Goal: Book appointment/travel/reservation

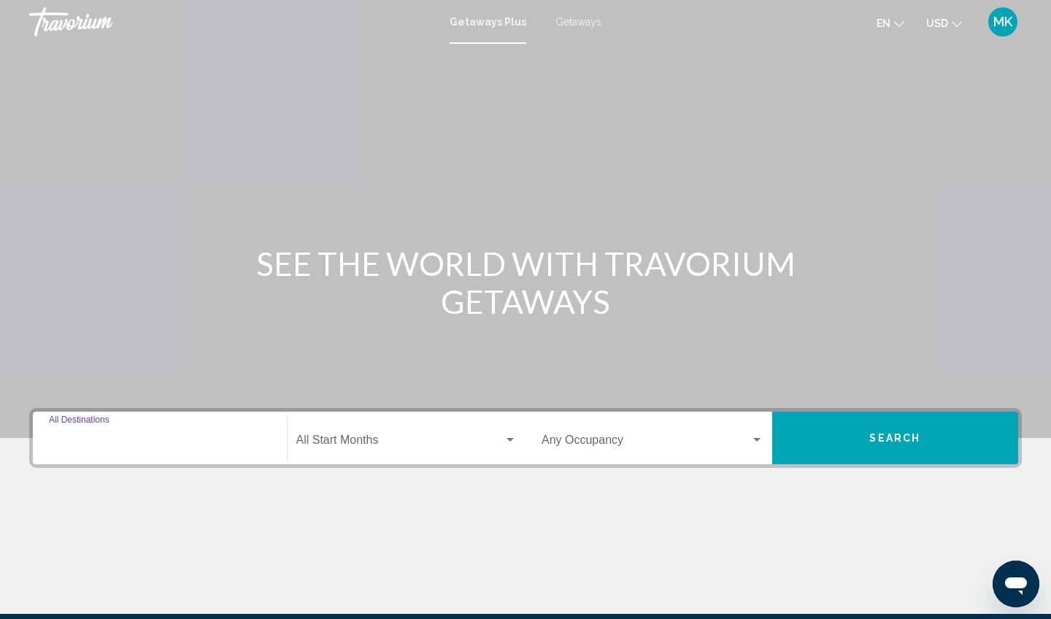
click at [87, 448] on input "Destination All Destinations" at bounding box center [160, 443] width 222 height 13
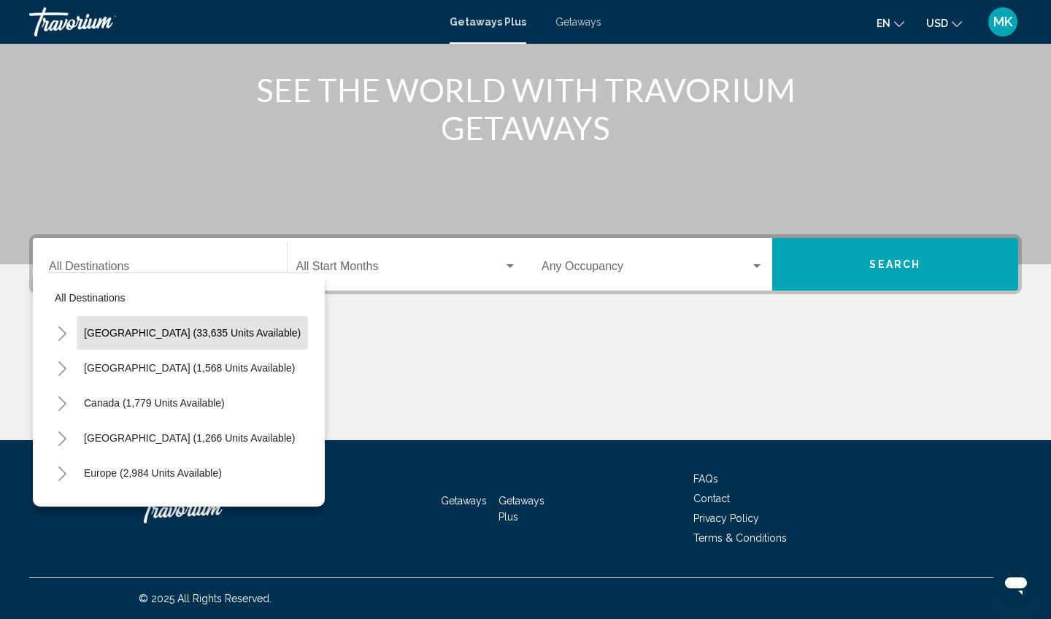
drag, startPoint x: 63, startPoint y: 332, endPoint x: 131, endPoint y: 332, distance: 67.9
click at [131, 332] on div "[GEOGRAPHIC_DATA] (33,635 units available)" at bounding box center [177, 333] width 261 height 34
click at [131, 332] on span "[GEOGRAPHIC_DATA] (33,635 units available)" at bounding box center [192, 333] width 217 height 12
type input "**********"
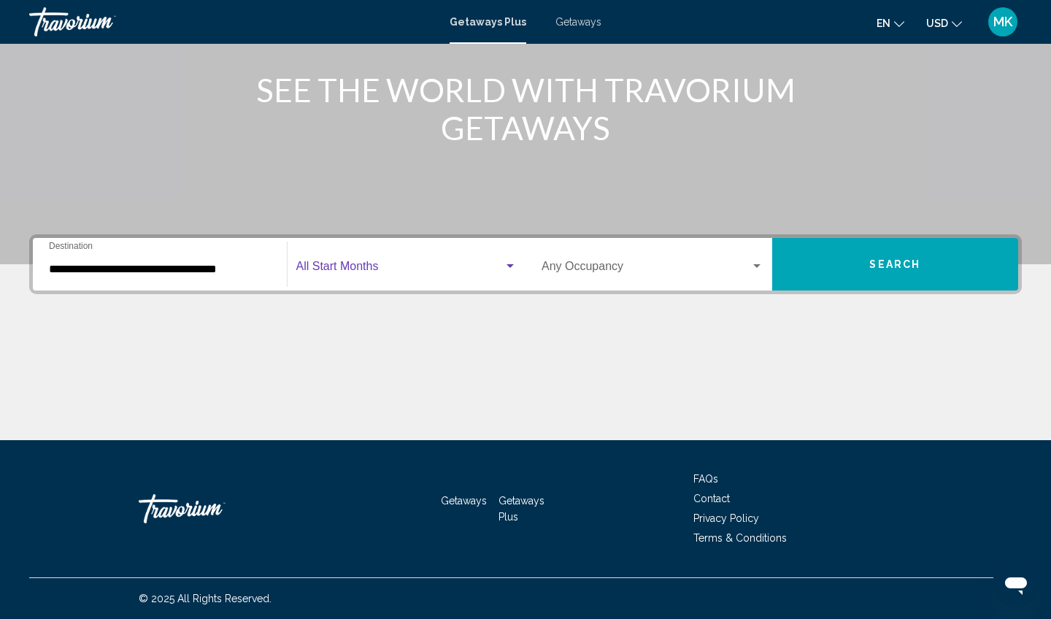
click at [391, 275] on span "Search widget" at bounding box center [400, 269] width 208 height 13
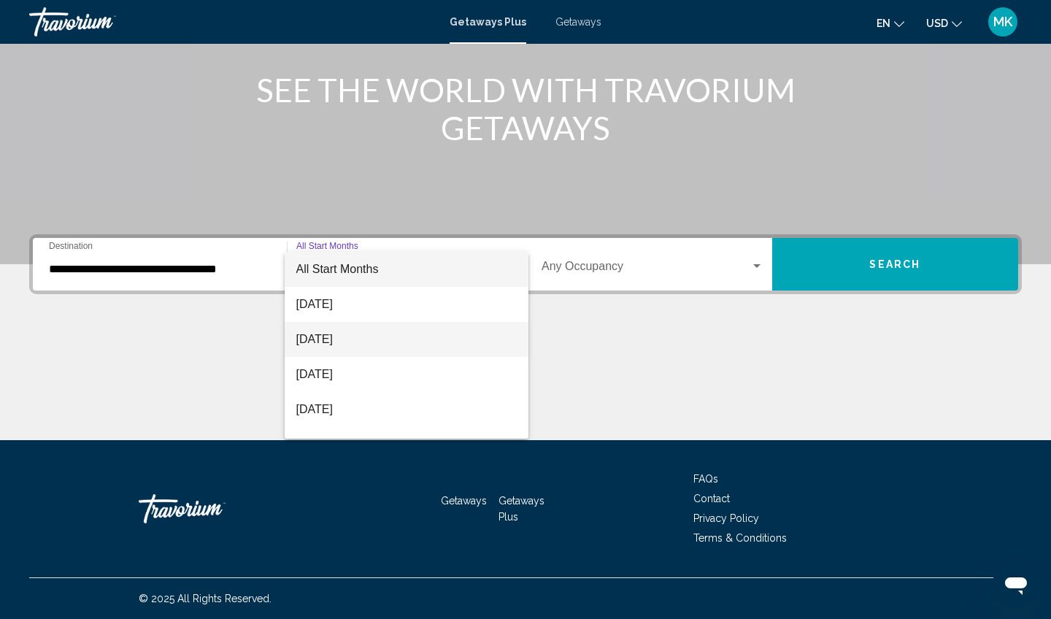
click at [343, 339] on span "[DATE]" at bounding box center [406, 339] width 221 height 35
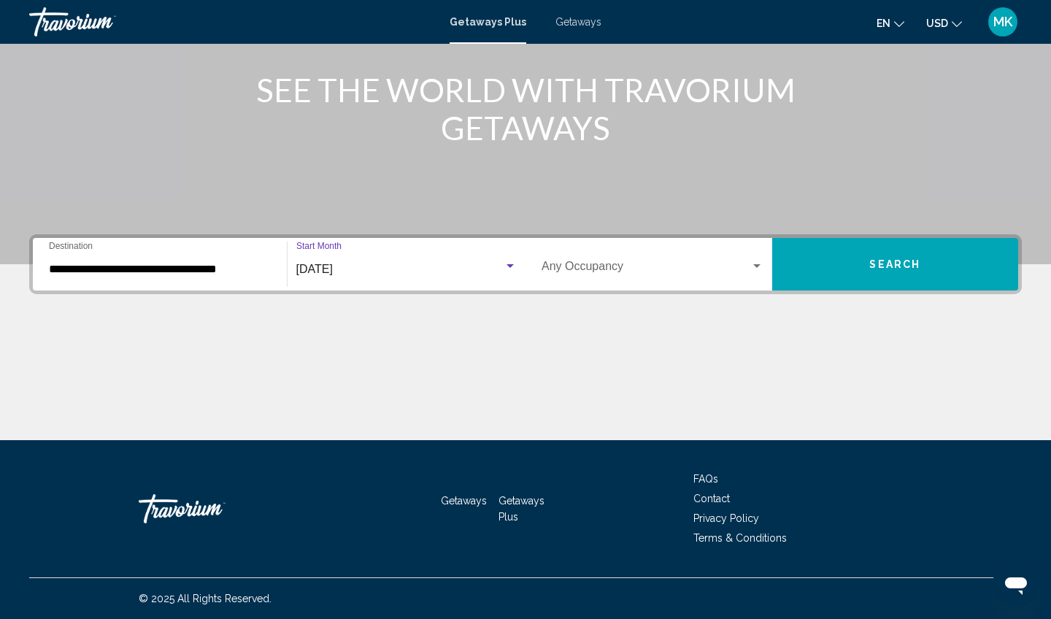
click at [749, 258] on div "Occupancy Any Occupancy" at bounding box center [653, 265] width 222 height 46
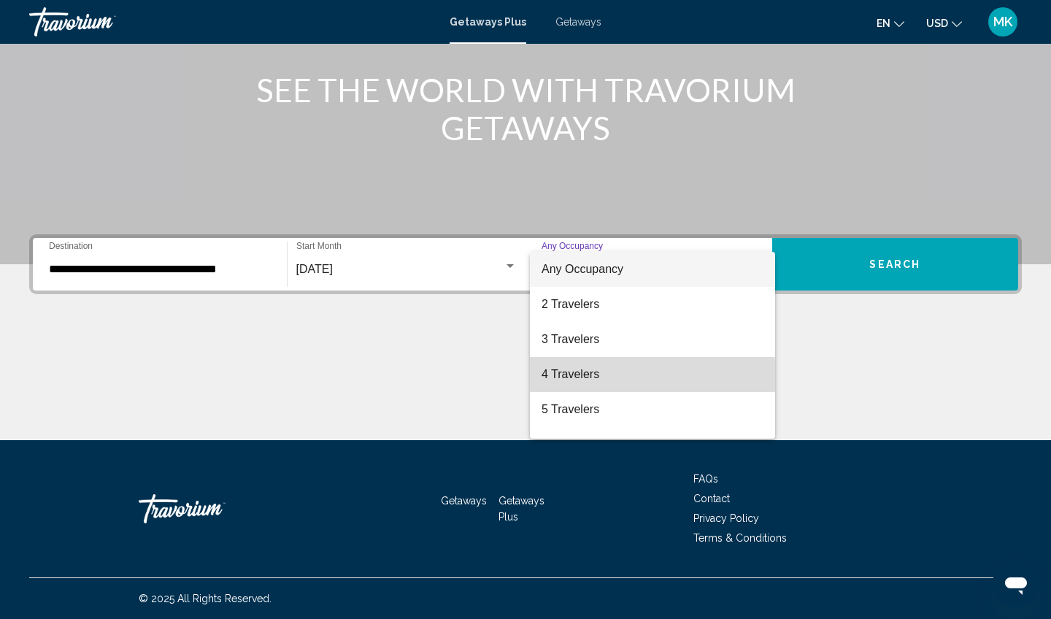
click at [607, 377] on span "4 Travelers" at bounding box center [653, 374] width 222 height 35
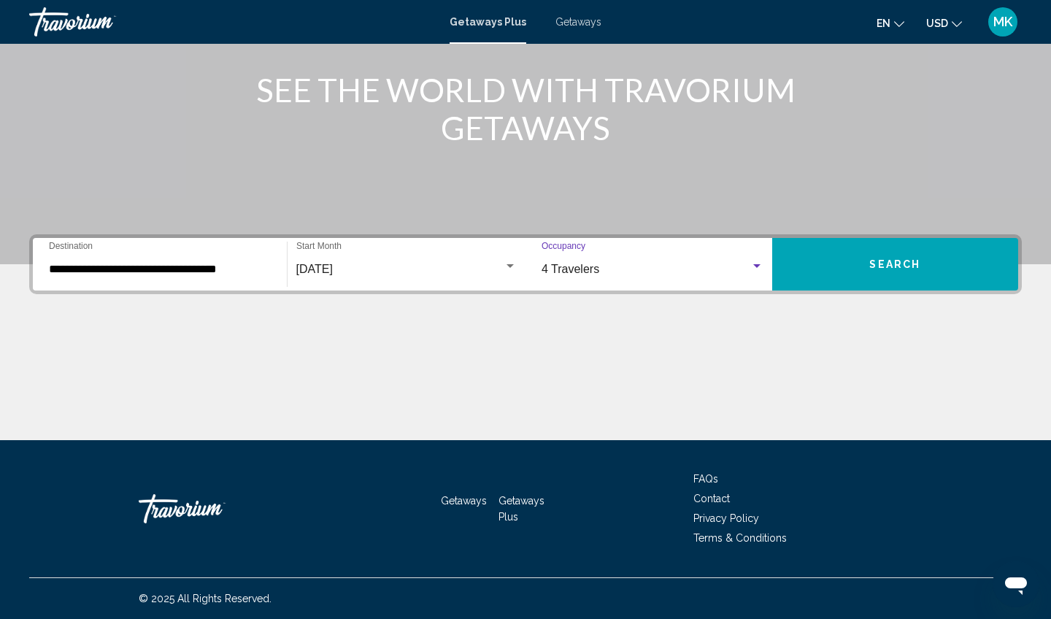
click at [865, 263] on button "Search" at bounding box center [896, 264] width 247 height 53
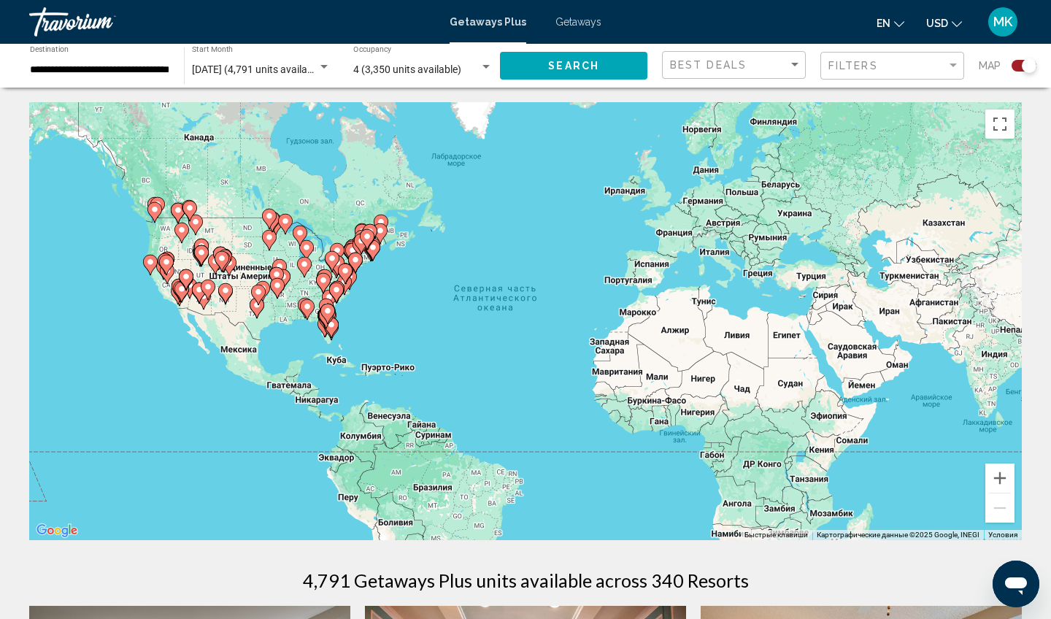
drag, startPoint x: 266, startPoint y: 349, endPoint x: 323, endPoint y: 348, distance: 57.7
click at [323, 349] on div "Чтобы активировать перетаскивание с помощью клавиатуры, нажмите Alt + Ввод. Пос…" at bounding box center [525, 321] width 993 height 438
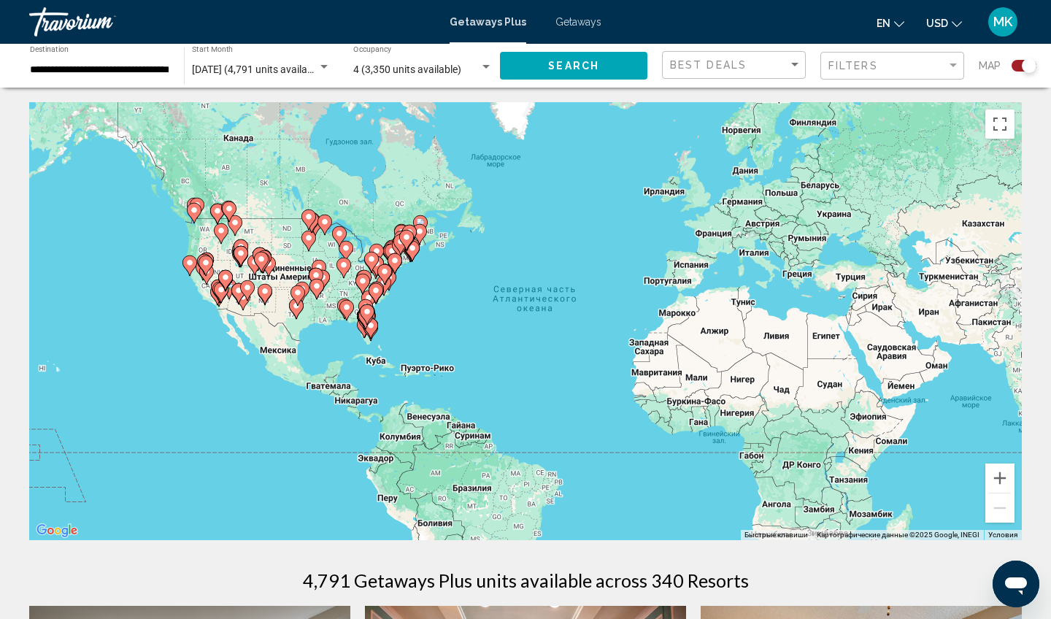
click at [204, 335] on div "Чтобы активировать перетаскивание с помощью клавиатуры, нажмите Alt + Ввод. Пос…" at bounding box center [525, 321] width 993 height 438
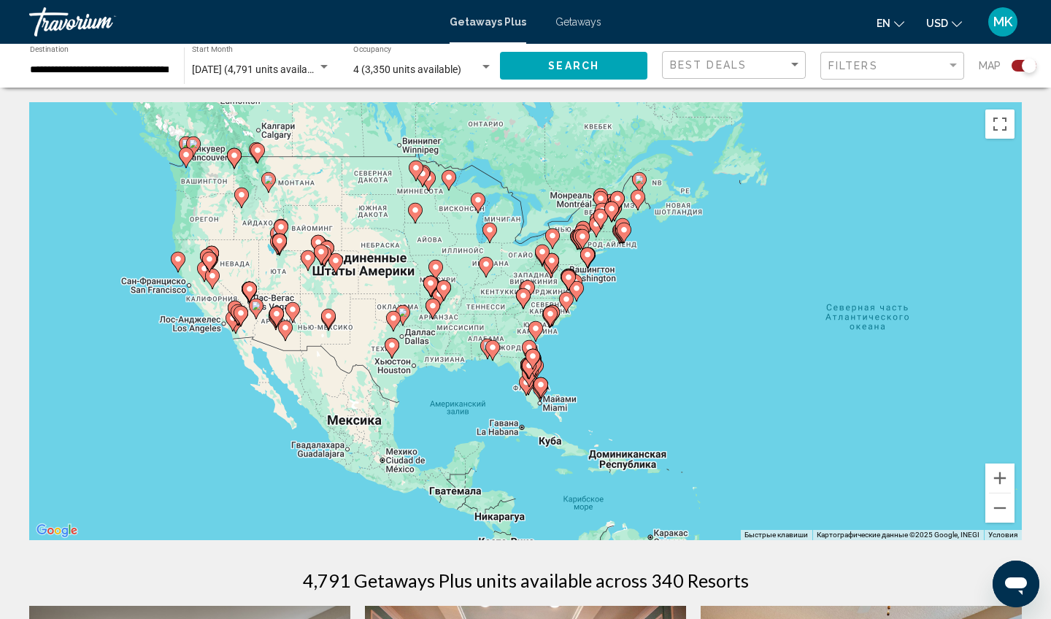
drag, startPoint x: 202, startPoint y: 310, endPoint x: 206, endPoint y: 372, distance: 62.2
click at [206, 372] on div "Чтобы активировать перетаскивание с помощью клавиатуры, нажмите Alt + Ввод. Пос…" at bounding box center [525, 321] width 993 height 438
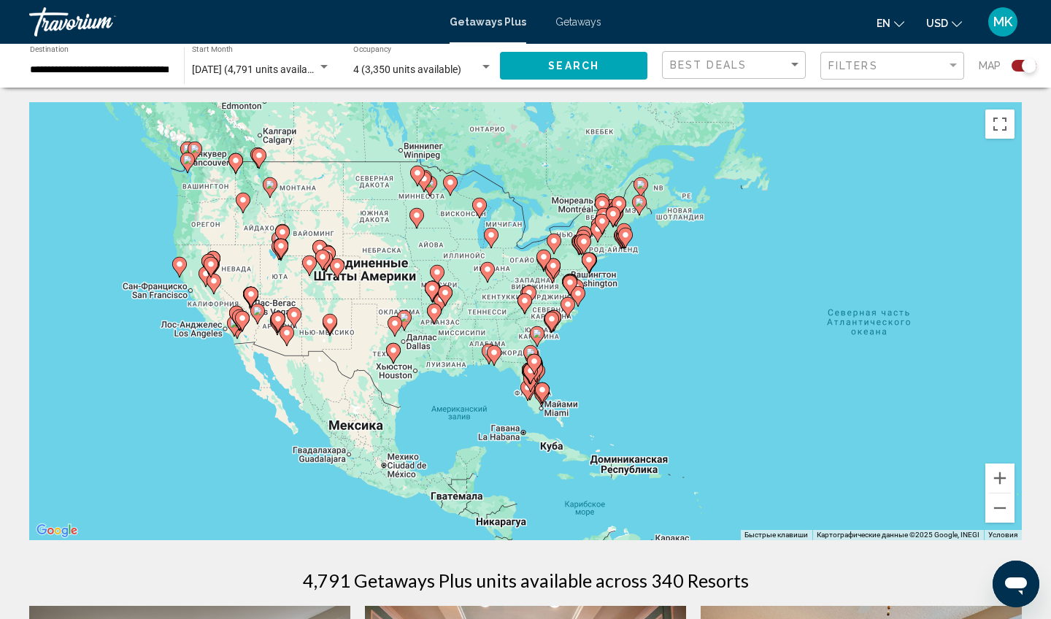
click at [173, 316] on div "Чтобы активировать перетаскивание с помощью клавиатуры, нажмите Alt + Ввод. Пос…" at bounding box center [525, 321] width 993 height 438
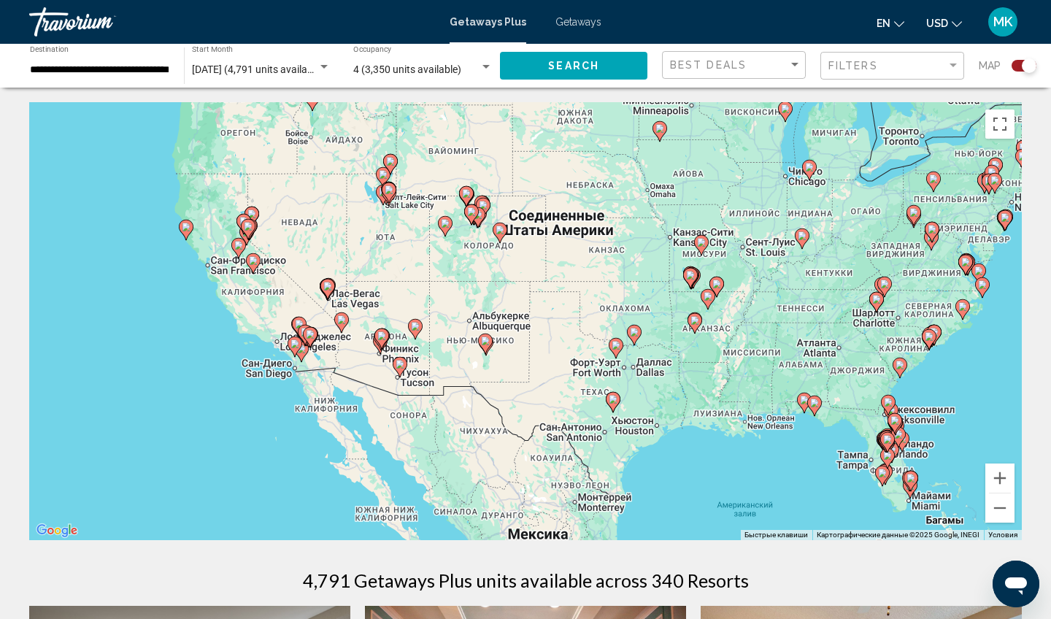
click at [229, 340] on div "Чтобы активировать перетаскивание с помощью клавиатуры, нажмите Alt + Ввод. Пос…" at bounding box center [525, 321] width 993 height 438
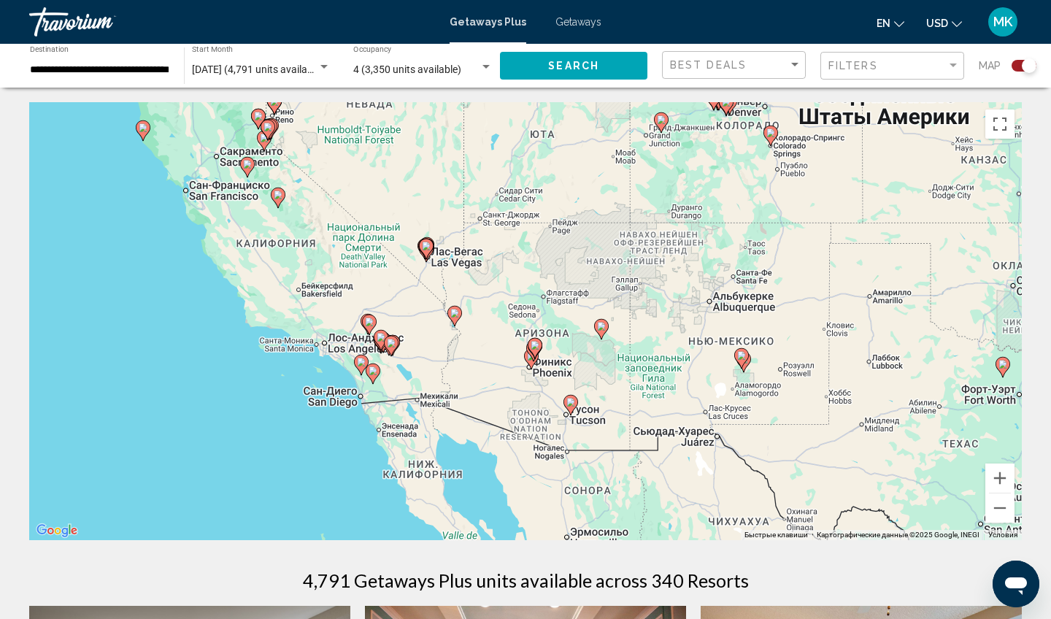
click at [295, 369] on div "Чтобы активировать перетаскивание с помощью клавиатуры, нажмите Alt + Ввод. Пос…" at bounding box center [525, 321] width 993 height 438
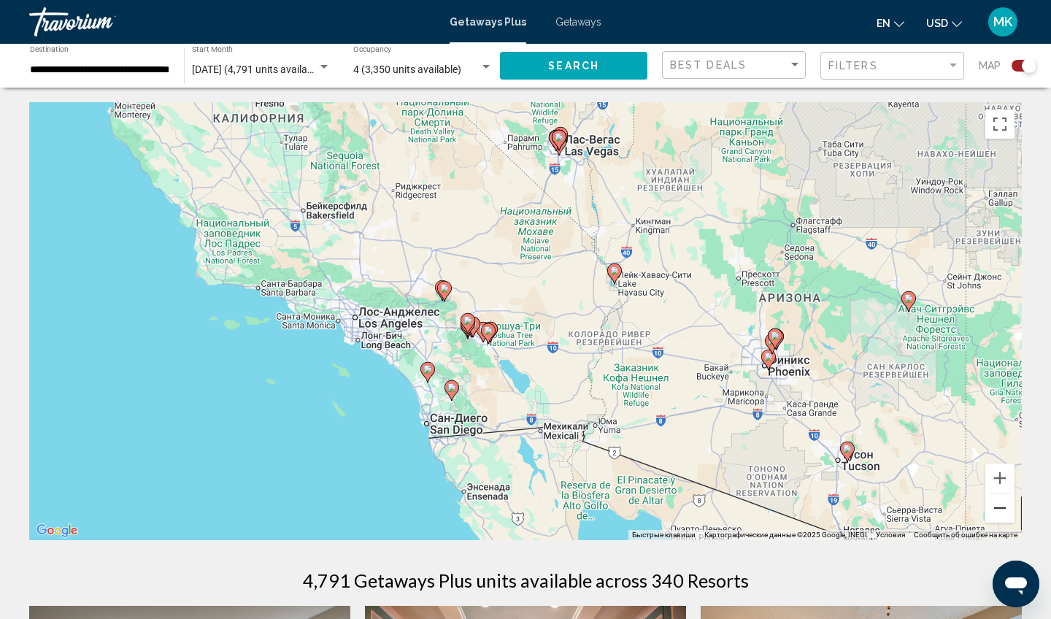
click at [1002, 511] on button "Уменьшить" at bounding box center [1000, 508] width 29 height 29
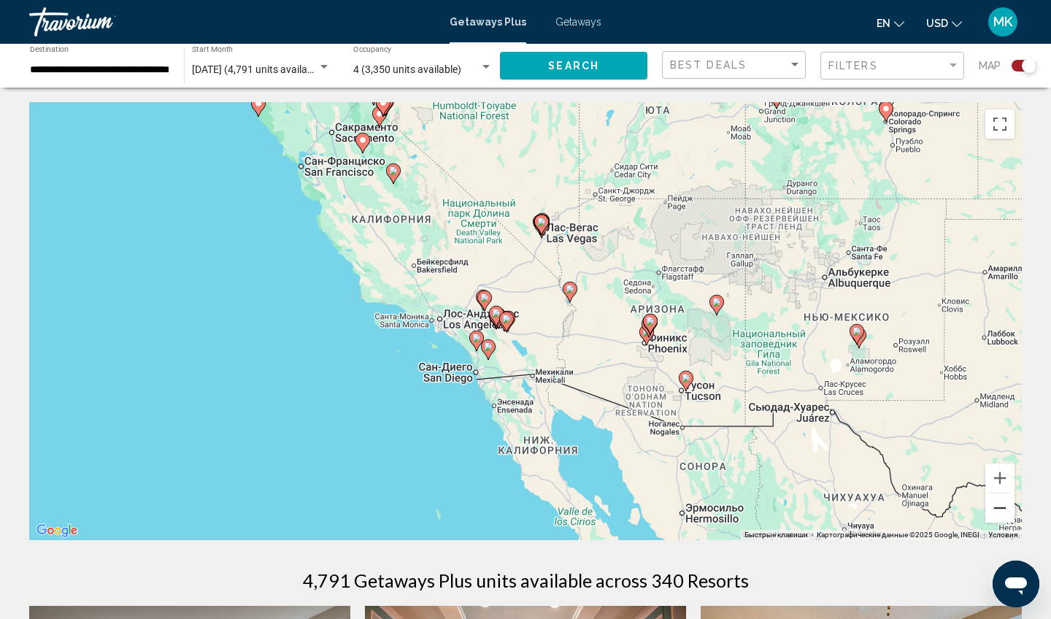
click at [1002, 509] on button "Уменьшить" at bounding box center [1000, 508] width 29 height 29
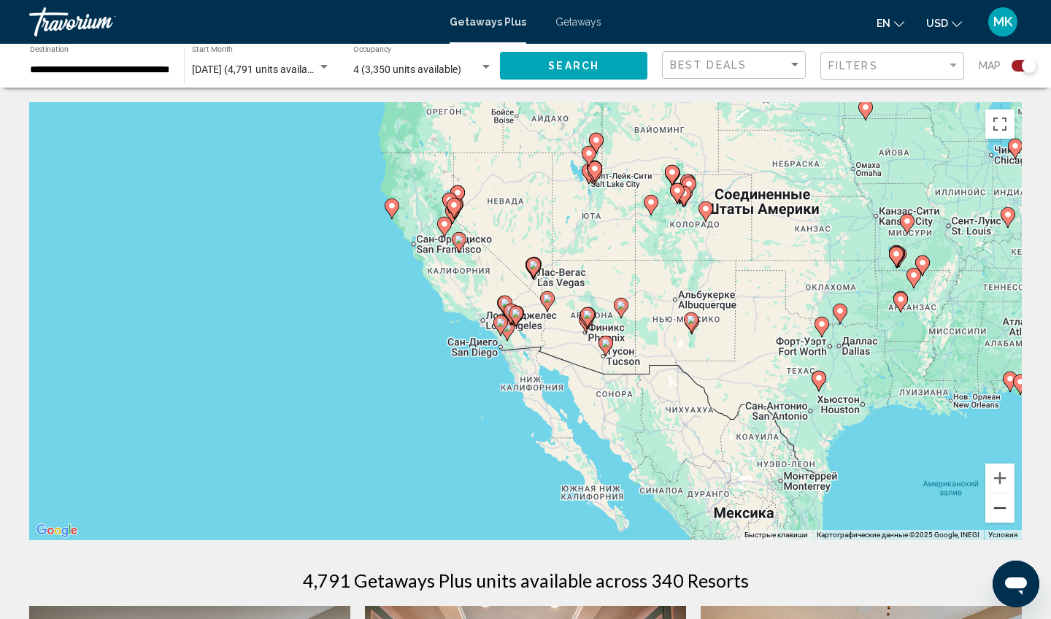
click at [1002, 507] on button "Уменьшить" at bounding box center [1000, 508] width 29 height 29
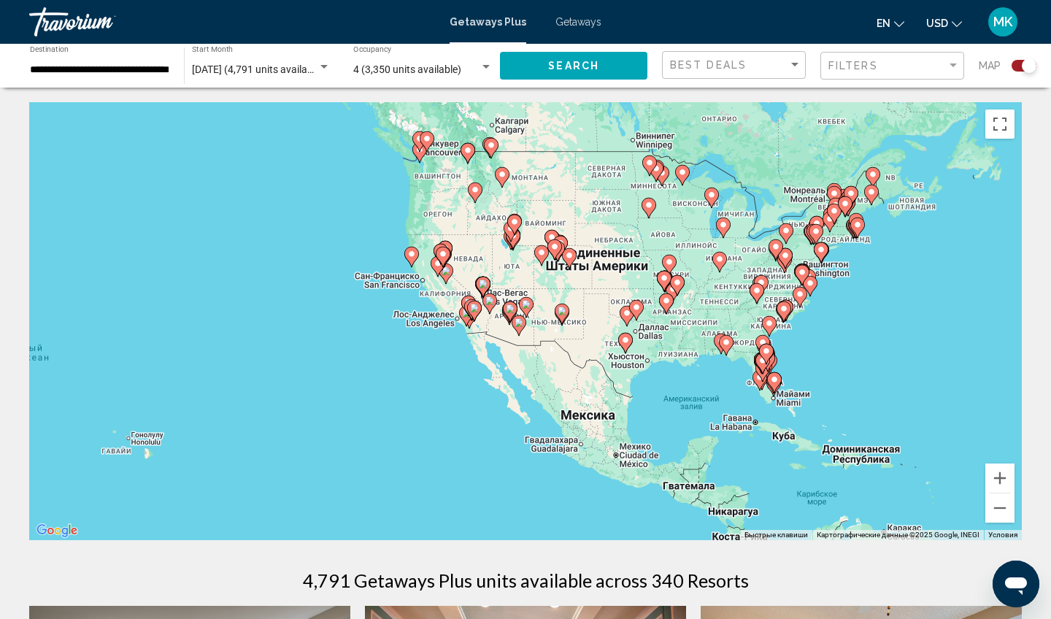
drag, startPoint x: 873, startPoint y: 350, endPoint x: 824, endPoint y: 348, distance: 49.7
click at [824, 348] on div "Чтобы активировать перетаскивание с помощью клавиатуры, нажмите Alt + Ввод. Пос…" at bounding box center [525, 321] width 993 height 438
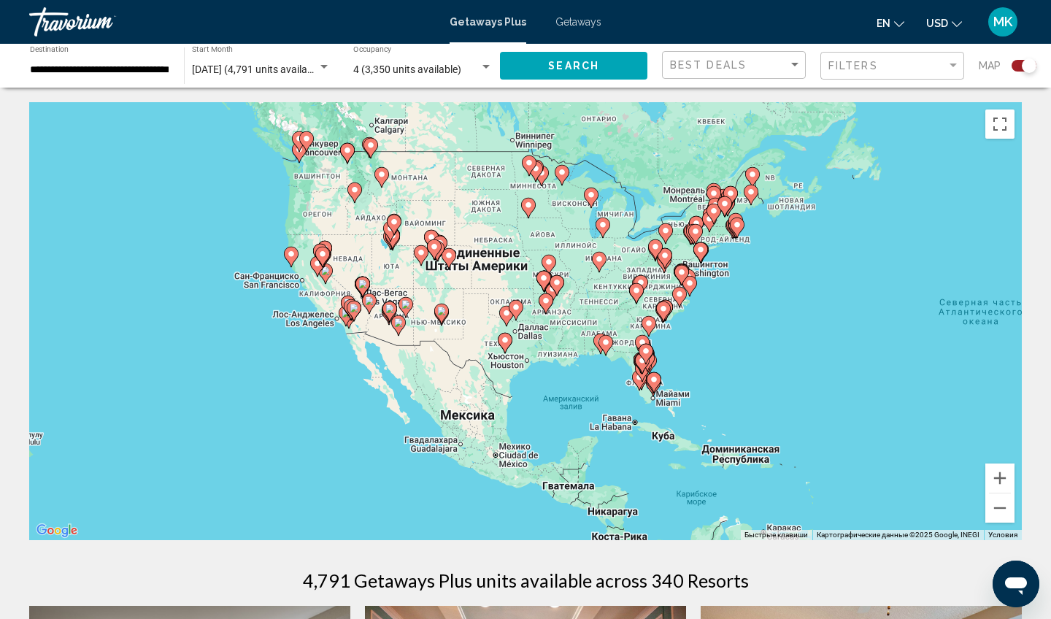
drag, startPoint x: 895, startPoint y: 351, endPoint x: 743, endPoint y: 341, distance: 152.9
click at [744, 342] on div "Чтобы активировать перетаскивание с помощью клавиатуры, нажмите Alt + Ввод. Пос…" at bounding box center [525, 321] width 993 height 438
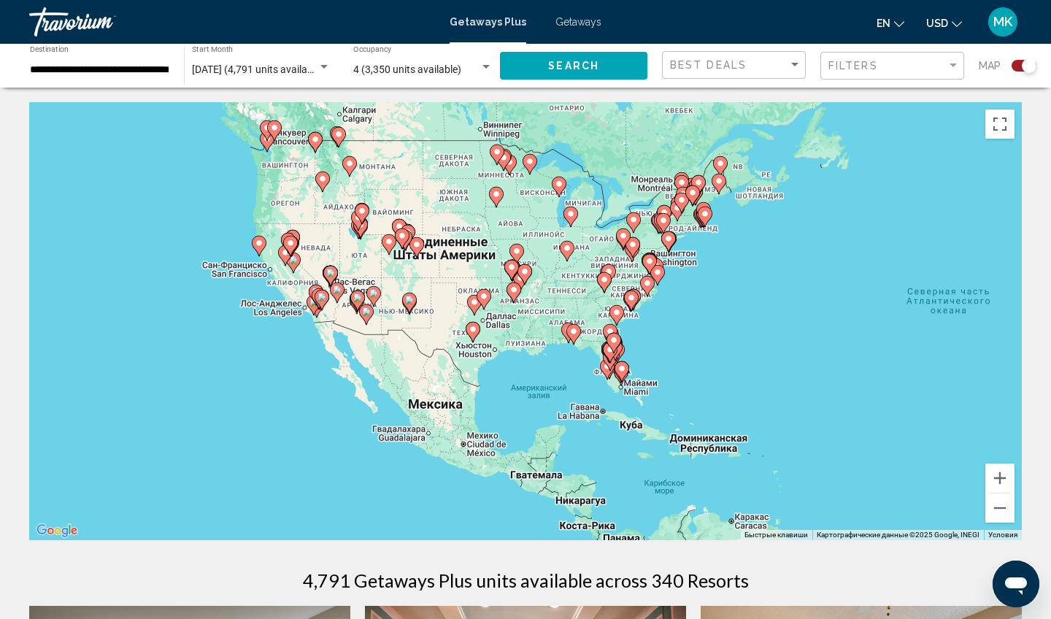
click at [222, 196] on div "Чтобы активировать перетаскивание с помощью клавиатуры, нажмите Alt + Ввод. Пос…" at bounding box center [525, 321] width 993 height 438
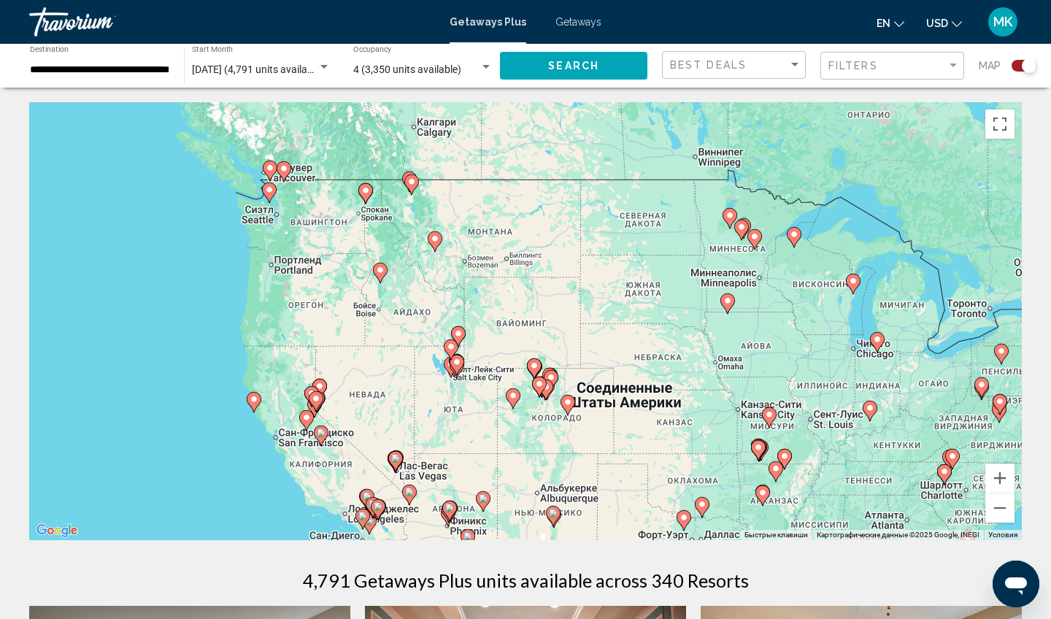
drag, startPoint x: 256, startPoint y: 152, endPoint x: 211, endPoint y: 252, distance: 109.5
click at [211, 252] on div "Чтобы активировать перетаскивание с помощью клавиатуры, нажмите Alt + Ввод. Пос…" at bounding box center [525, 321] width 993 height 438
click at [202, 229] on div "Чтобы активировать перетаскивание с помощью клавиатуры, нажмите Alt + Ввод. Пос…" at bounding box center [525, 321] width 993 height 438
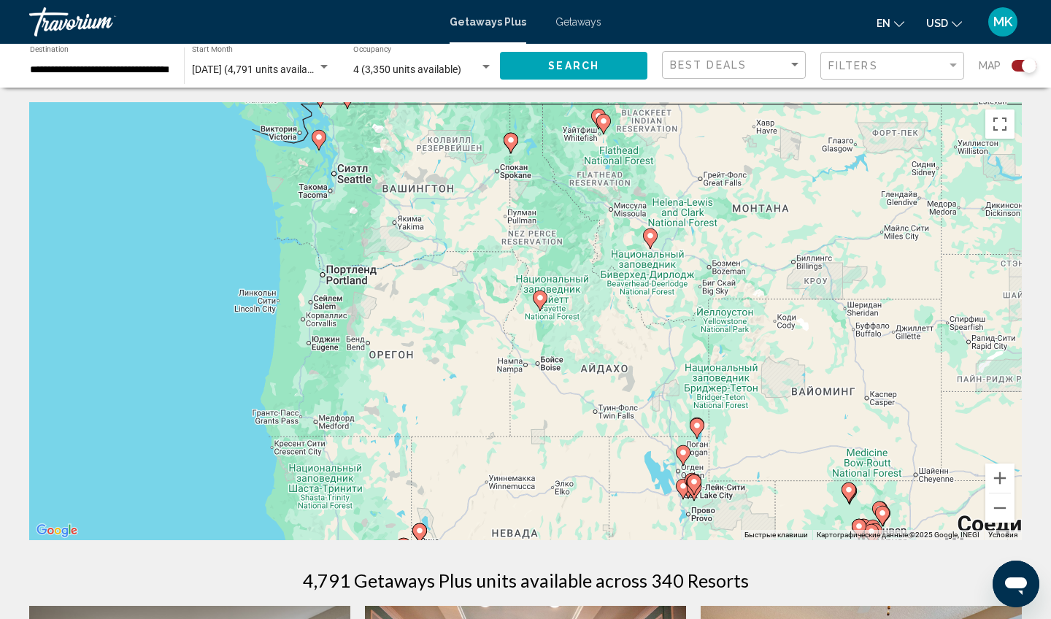
drag, startPoint x: 393, startPoint y: 402, endPoint x: 323, endPoint y: 285, distance: 136.2
click at [323, 286] on div "Чтобы активировать перетаскивание с помощью клавиатуры, нажмите Alt + Ввод. Пос…" at bounding box center [525, 321] width 993 height 438
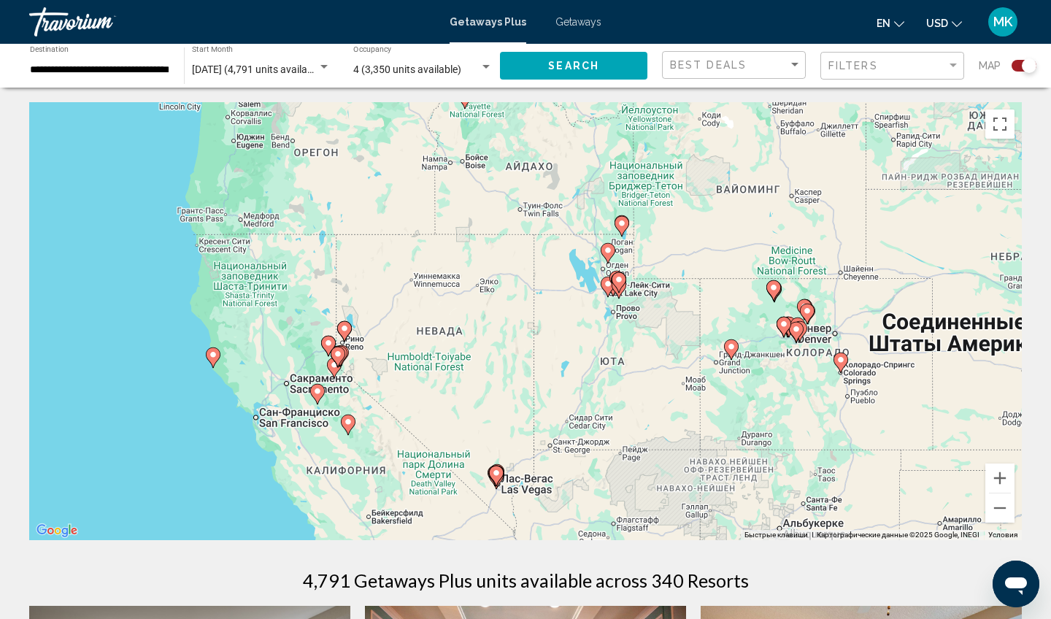
drag, startPoint x: 442, startPoint y: 401, endPoint x: 397, endPoint y: 181, distance: 224.4
click at [397, 182] on div "Чтобы активировать перетаскивание с помощью клавиатуры, нажмите Alt + Ввод. Пос…" at bounding box center [525, 321] width 993 height 438
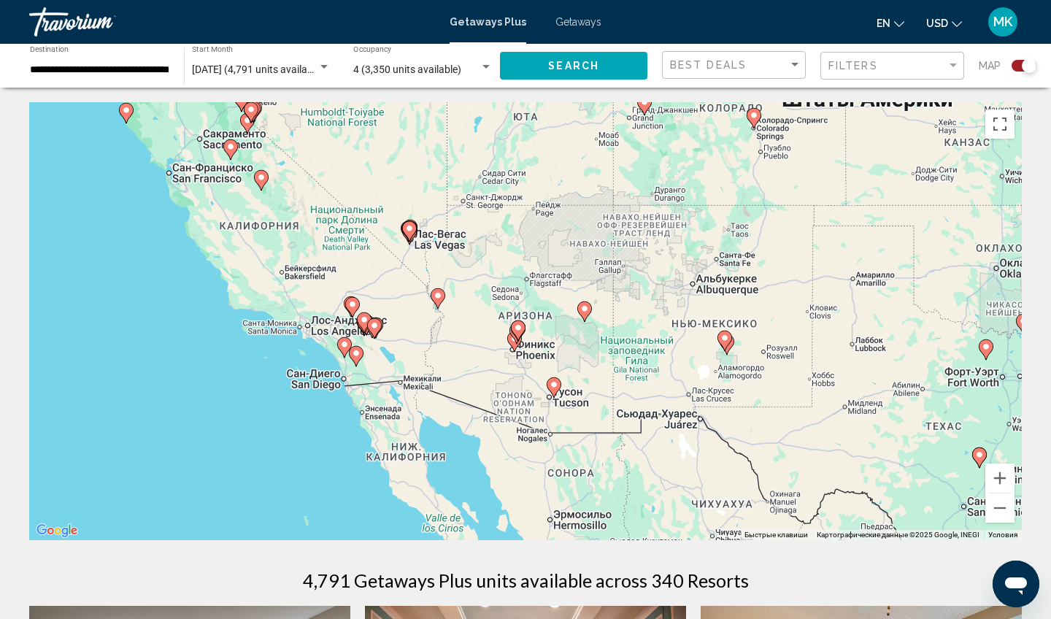
drag, startPoint x: 369, startPoint y: 337, endPoint x: 330, endPoint y: 261, distance: 85.6
click at [330, 261] on div "Чтобы активировать перетаскивание с помощью клавиатуры, нажмите Alt + Ввод. Пос…" at bounding box center [525, 321] width 993 height 438
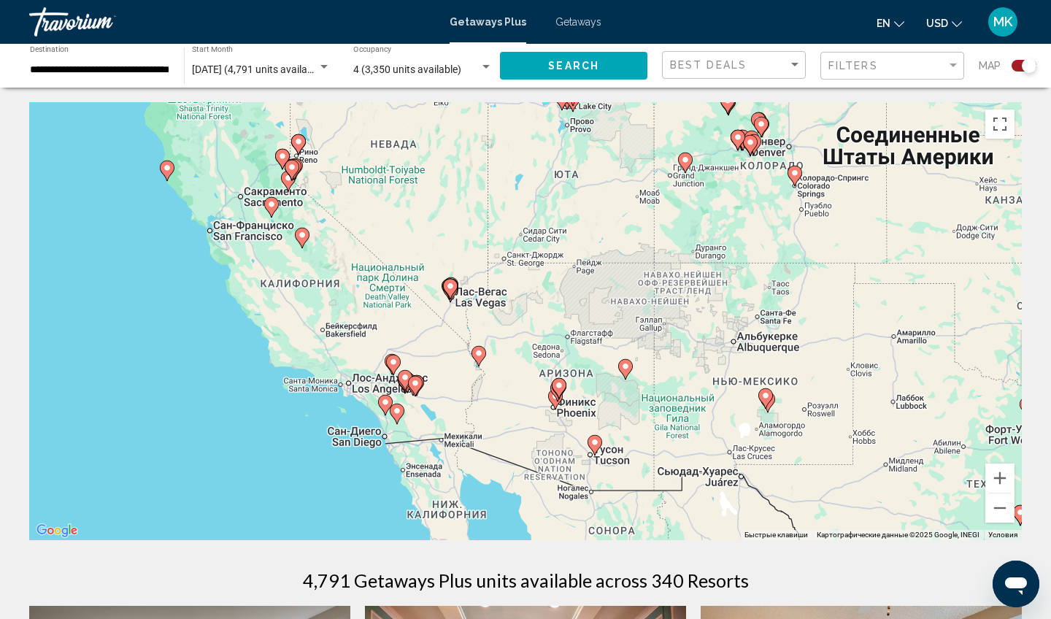
drag, startPoint x: 149, startPoint y: 270, endPoint x: 196, endPoint y: 337, distance: 81.2
click at [196, 337] on div "Чтобы активировать перетаскивание с помощью клавиатуры, нажмите Alt + Ввод. Пос…" at bounding box center [525, 321] width 993 height 438
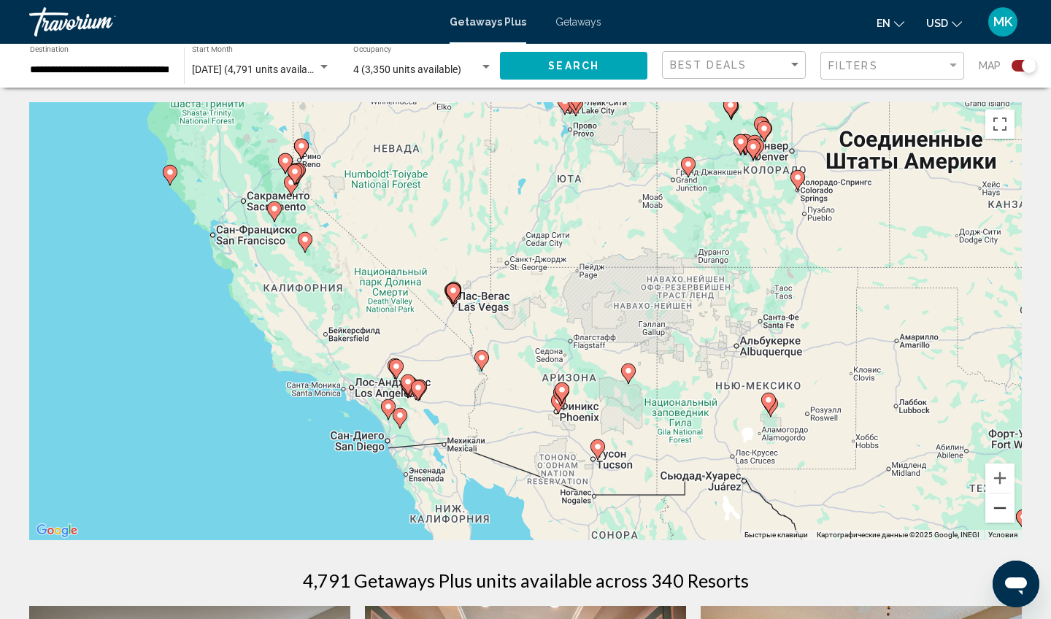
click at [1009, 505] on button "Уменьшить" at bounding box center [1000, 508] width 29 height 29
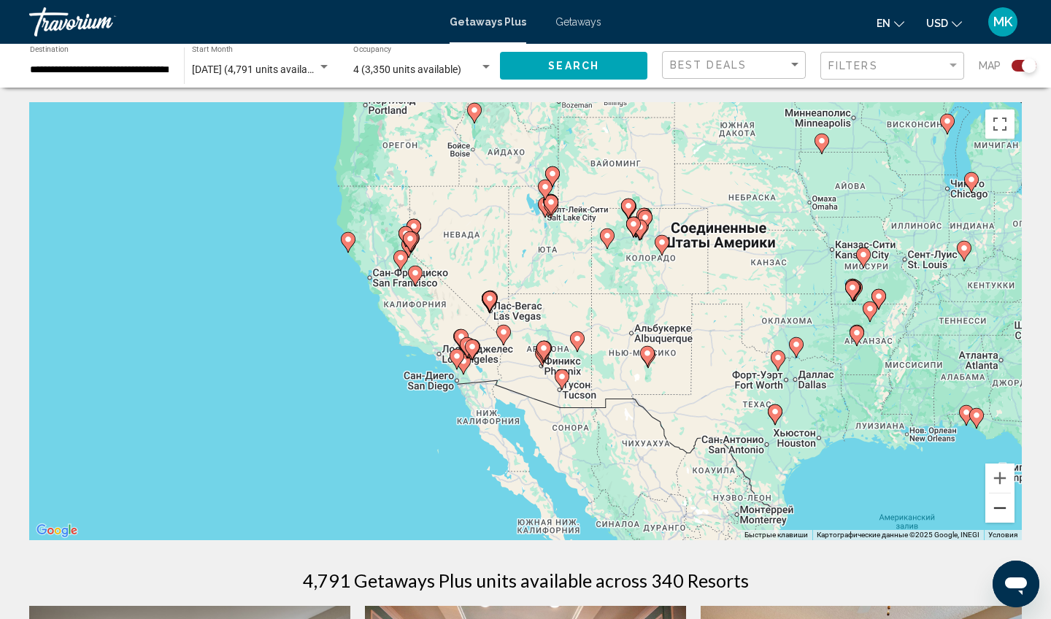
click at [1003, 512] on button "Уменьшить" at bounding box center [1000, 508] width 29 height 29
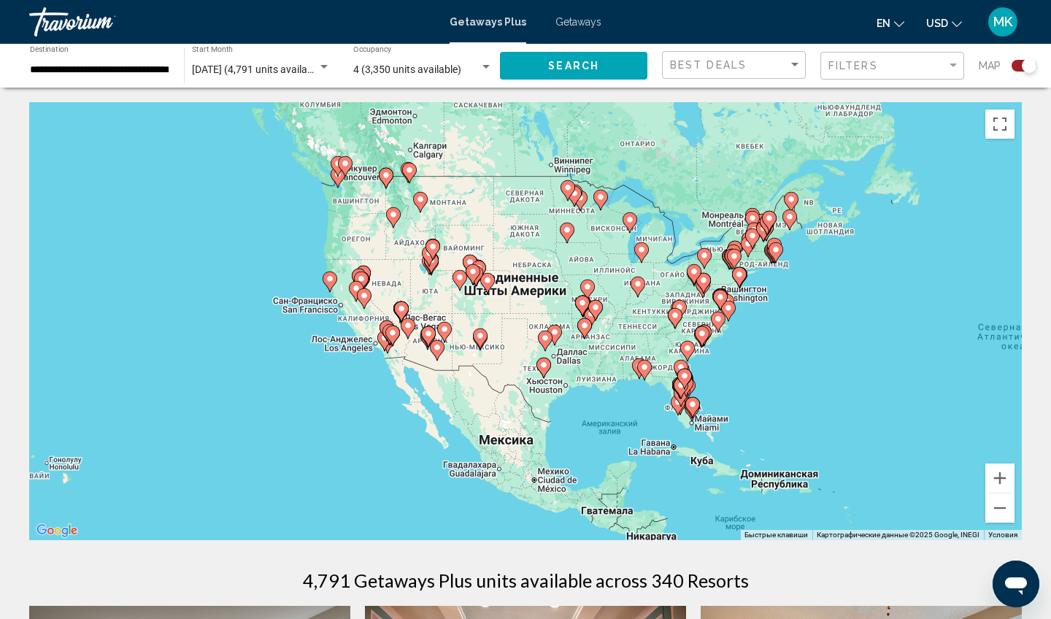
drag, startPoint x: 896, startPoint y: 423, endPoint x: 789, endPoint y: 430, distance: 107.5
click at [789, 430] on div "Чтобы активировать перетаскивание с помощью клавиатуры, нажмите Alt + Ввод. Пос…" at bounding box center [525, 321] width 993 height 438
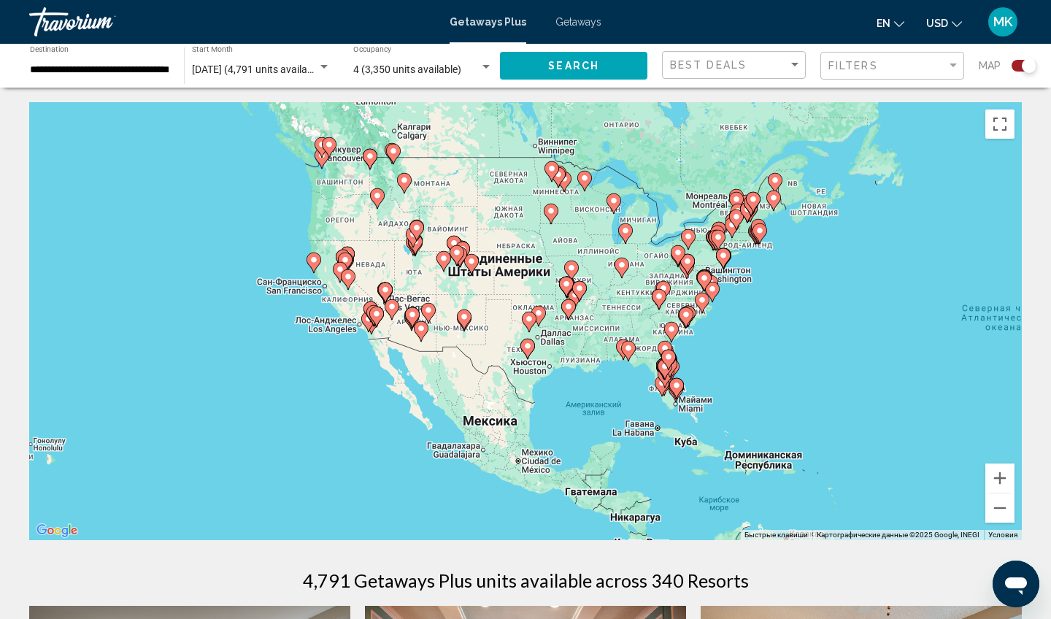
drag, startPoint x: 619, startPoint y: 414, endPoint x: 602, endPoint y: 390, distance: 29.4
click at [602, 390] on div "Чтобы активировать перетаскивание с помощью клавиатуры, нажмите Alt + Ввод. Пос…" at bounding box center [525, 321] width 993 height 438
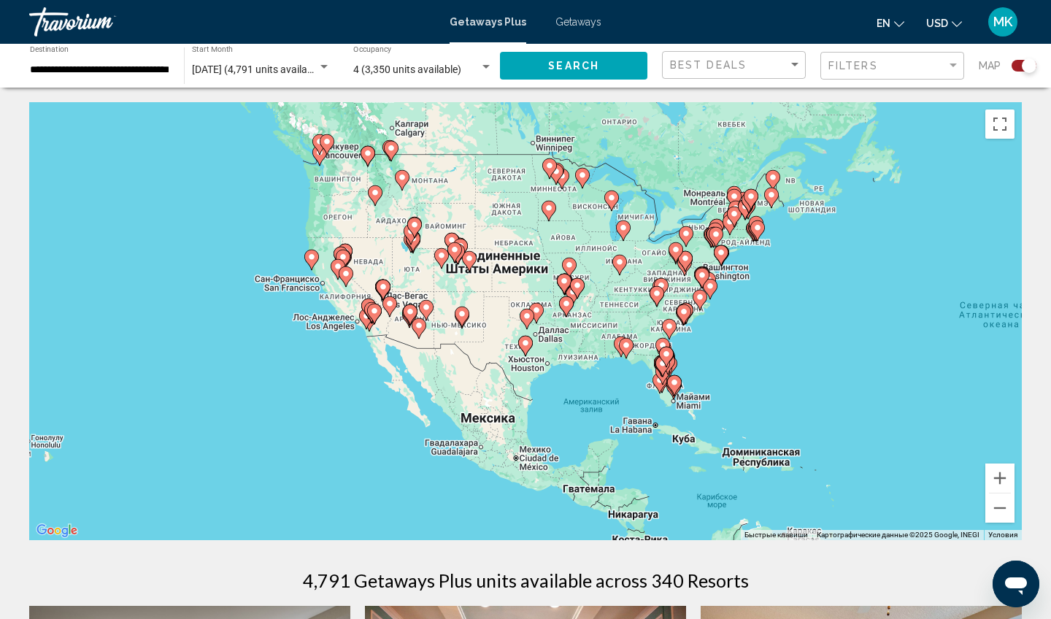
click at [345, 364] on div "Чтобы активировать перетаскивание с помощью клавиатуры, нажмите Alt + Ввод. Пос…" at bounding box center [525, 321] width 993 height 438
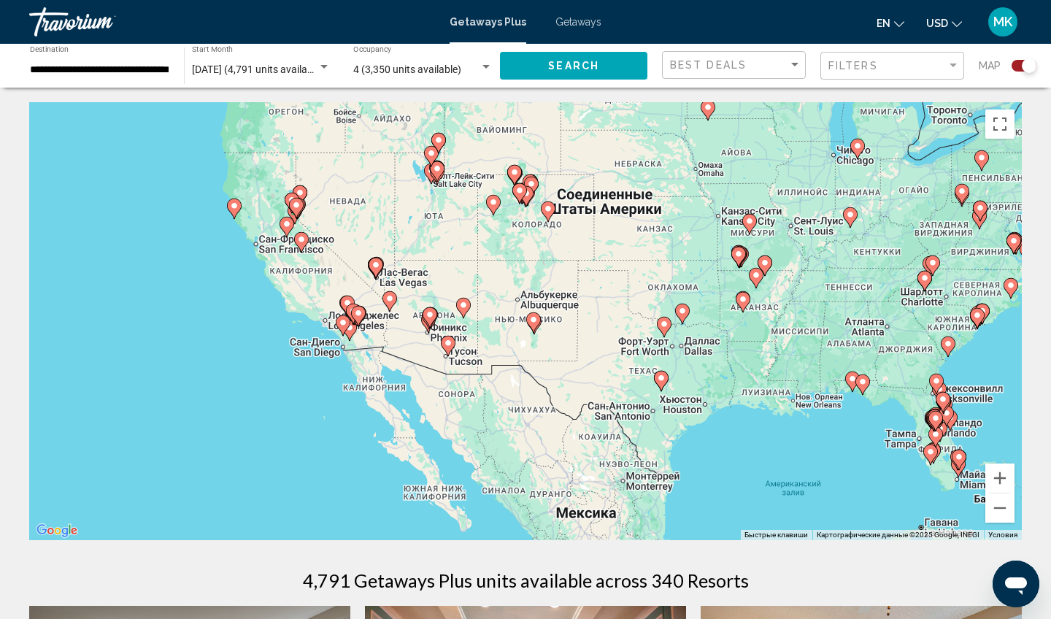
drag, startPoint x: 381, startPoint y: 349, endPoint x: 334, endPoint y: 390, distance: 62.1
click at [334, 390] on div "Чтобы активировать перетаскивание с помощью клавиатуры, нажмите Alt + Ввод. Пос…" at bounding box center [525, 321] width 993 height 438
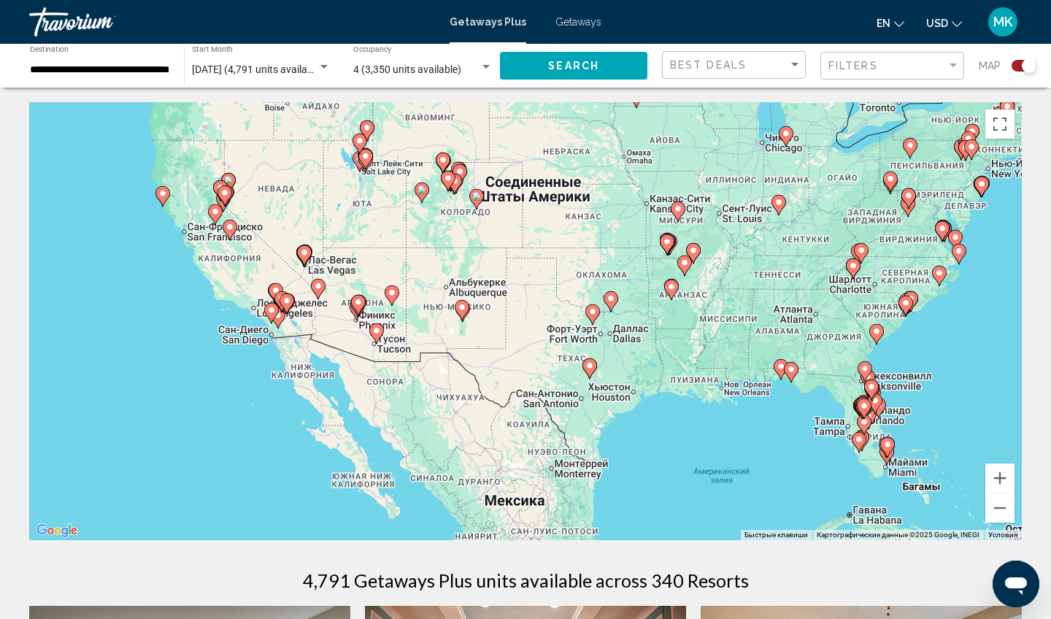
drag, startPoint x: 710, startPoint y: 454, endPoint x: 637, endPoint y: 443, distance: 74.6
click at [636, 443] on div "Чтобы активировать перетаскивание с помощью клавиатуры, нажмите Alt + Ввод. Пос…" at bounding box center [525, 321] width 993 height 438
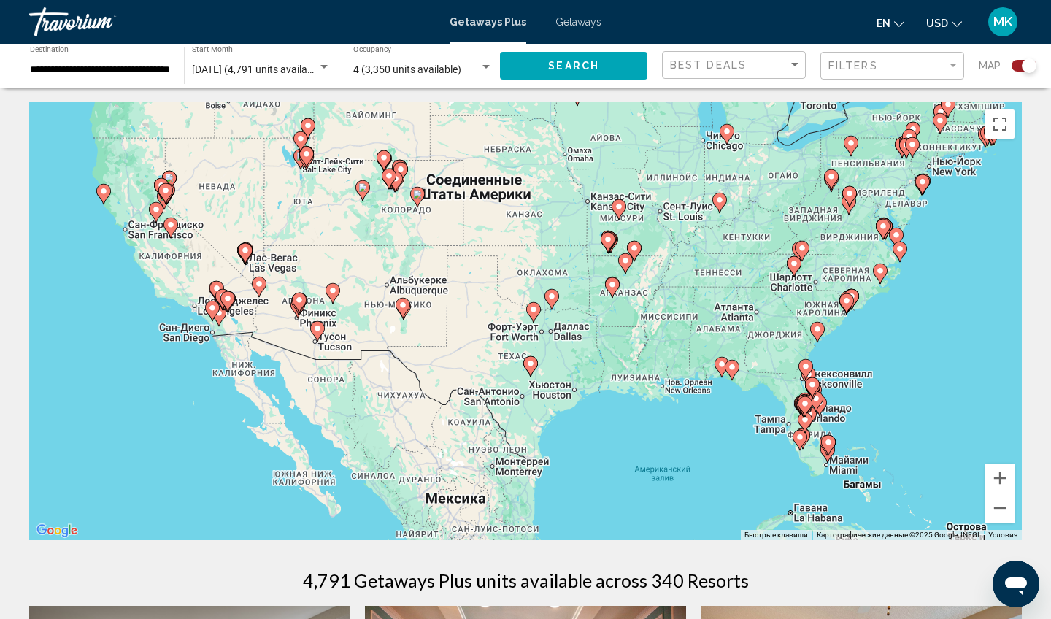
drag, startPoint x: 702, startPoint y: 450, endPoint x: 642, endPoint y: 448, distance: 60.6
click at [641, 448] on div "Чтобы активировать перетаскивание с помощью клавиатуры, нажмите Alt + Ввод. Пос…" at bounding box center [525, 321] width 993 height 438
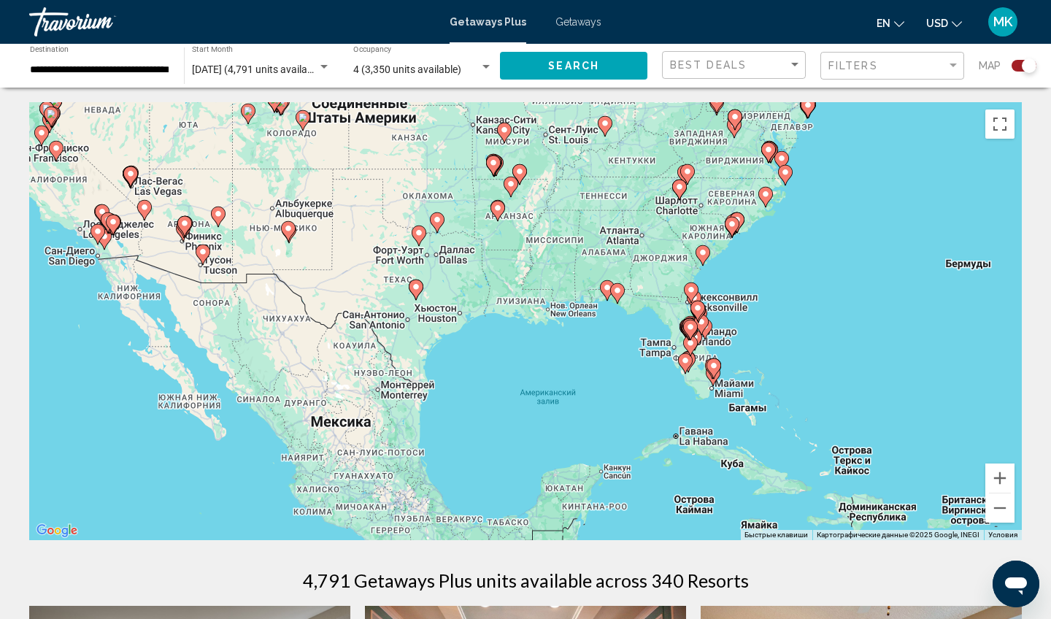
drag, startPoint x: 642, startPoint y: 448, endPoint x: 521, endPoint y: 368, distance: 145.0
click at [521, 368] on div "Чтобы активировать перетаскивание с помощью клавиатуры, нажмите Alt + Ввод. Пос…" at bounding box center [525, 321] width 993 height 438
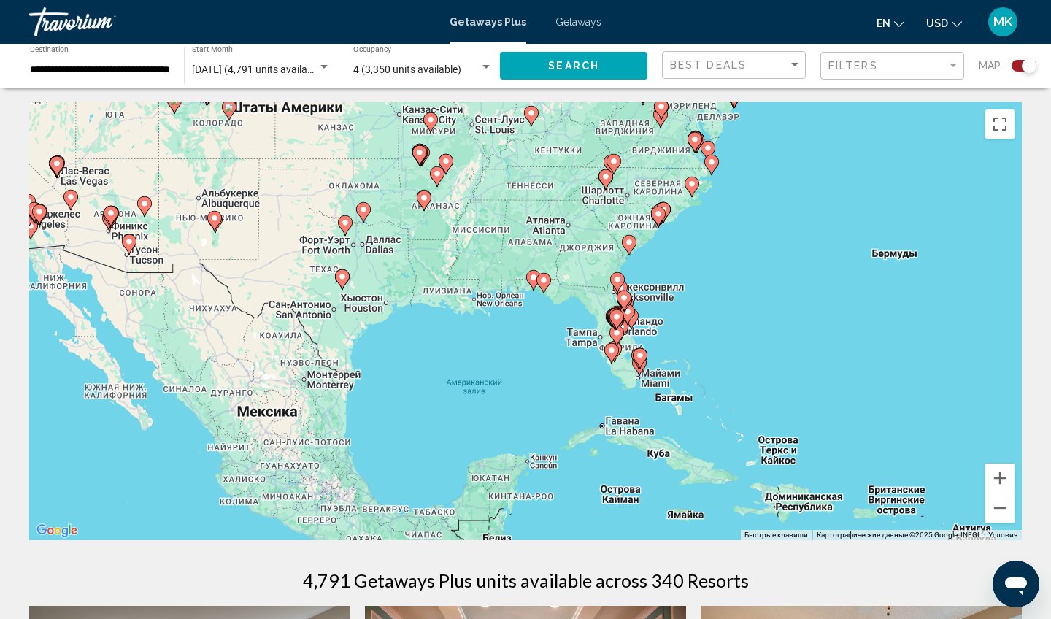
drag, startPoint x: 678, startPoint y: 408, endPoint x: 604, endPoint y: 396, distance: 74.7
click at [604, 397] on div "Чтобы активировать перетаскивание с помощью клавиатуры, нажмите Alt + Ввод. Пос…" at bounding box center [525, 321] width 993 height 438
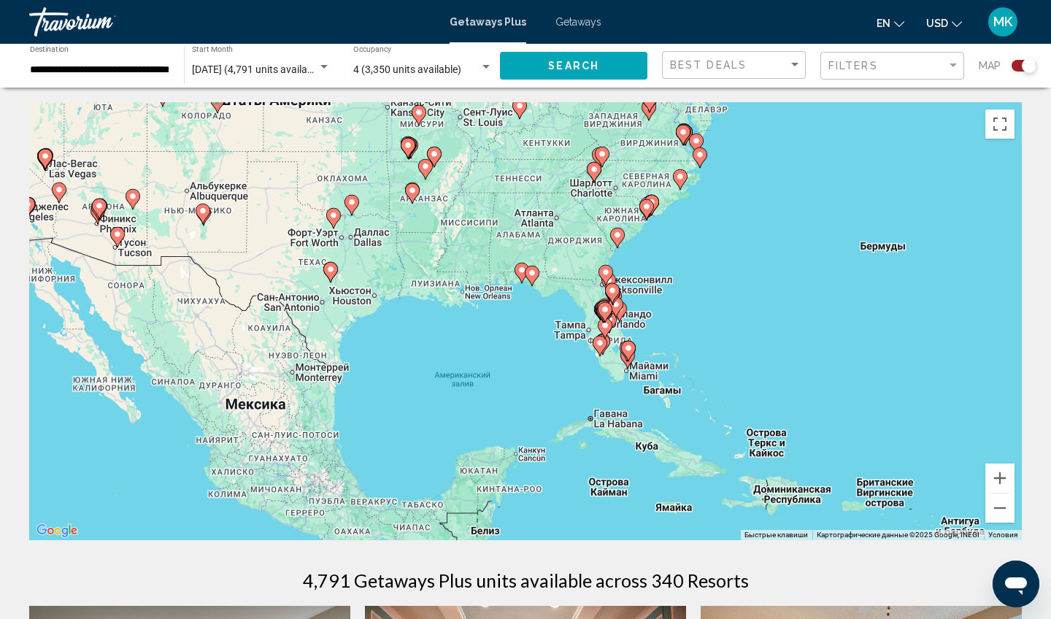
click at [645, 348] on div "Чтобы активировать перетаскивание с помощью клавиатуры, нажмите Alt + Ввод. Пос…" at bounding box center [525, 321] width 993 height 438
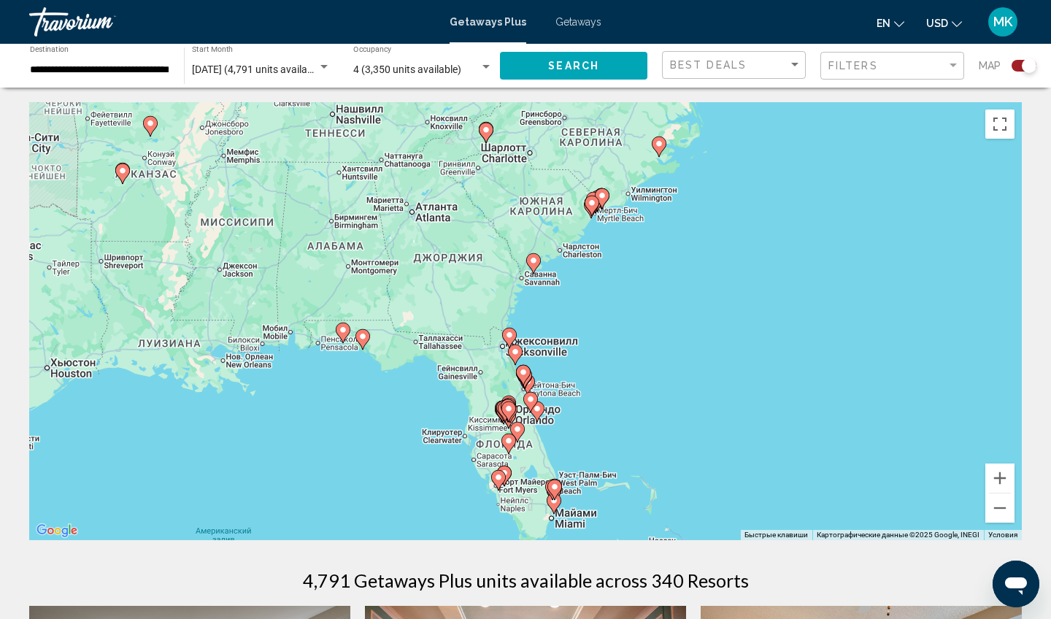
drag, startPoint x: 636, startPoint y: 178, endPoint x: 576, endPoint y: 308, distance: 143.1
click at [576, 308] on div "Чтобы активировать перетаскивание с помощью клавиатуры, нажмите Alt + Ввод. Пос…" at bounding box center [525, 321] width 993 height 438
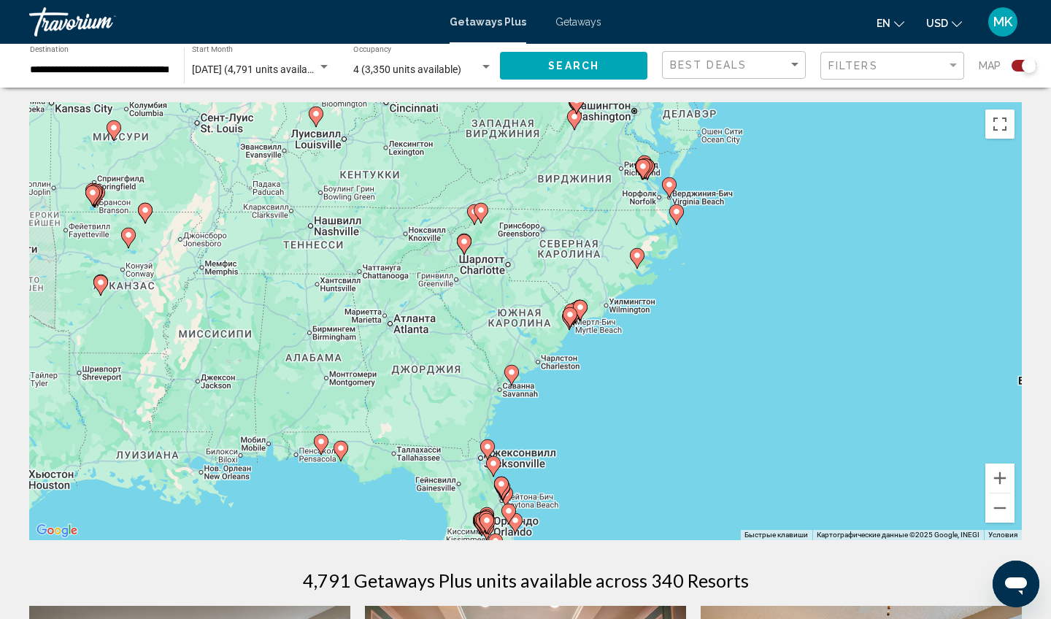
drag, startPoint x: 626, startPoint y: 277, endPoint x: 603, endPoint y: 388, distance: 112.7
click at [603, 388] on div "Чтобы активировать перетаскивание с помощью клавиатуры, нажмите Alt + Ввод. Пос…" at bounding box center [525, 321] width 993 height 438
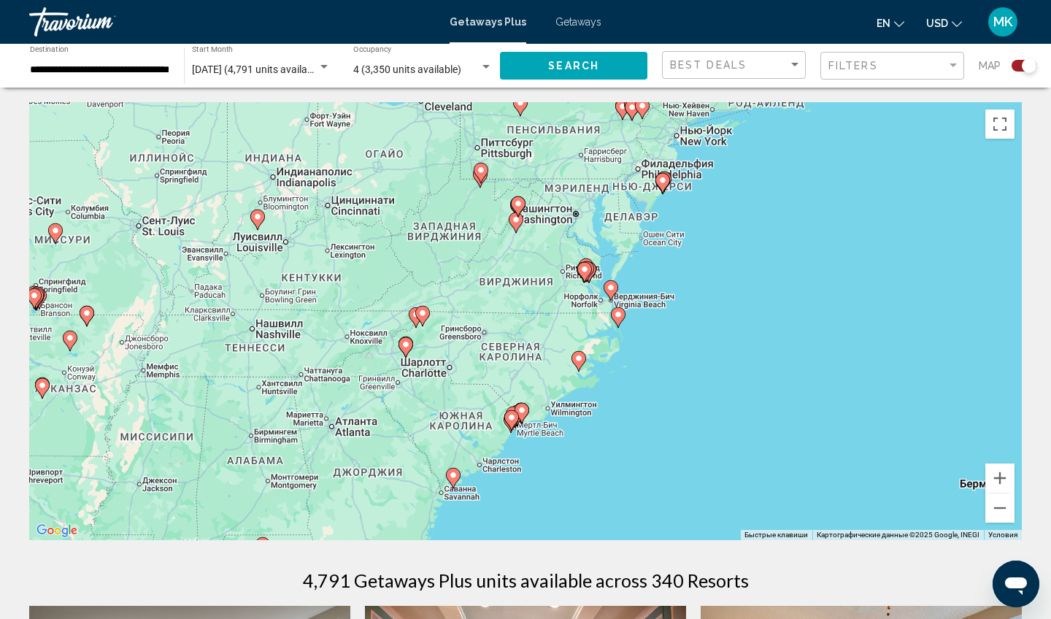
drag, startPoint x: 696, startPoint y: 214, endPoint x: 640, endPoint y: 317, distance: 117.0
click at [640, 317] on div "Чтобы активировать перетаскивание с помощью клавиатуры, нажмите Alt + Ввод. Пос…" at bounding box center [525, 321] width 993 height 438
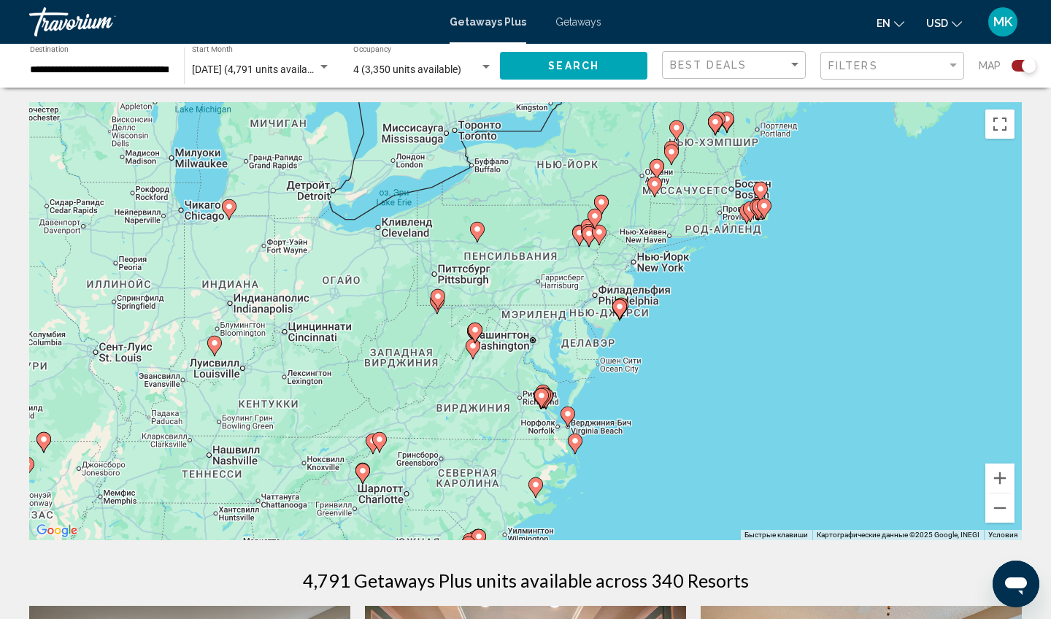
drag, startPoint x: 697, startPoint y: 270, endPoint x: 656, endPoint y: 406, distance: 141.6
click at [656, 406] on div "Чтобы активировать перетаскивание с помощью клавиатуры, нажмите Alt + Ввод. Пос…" at bounding box center [525, 321] width 993 height 438
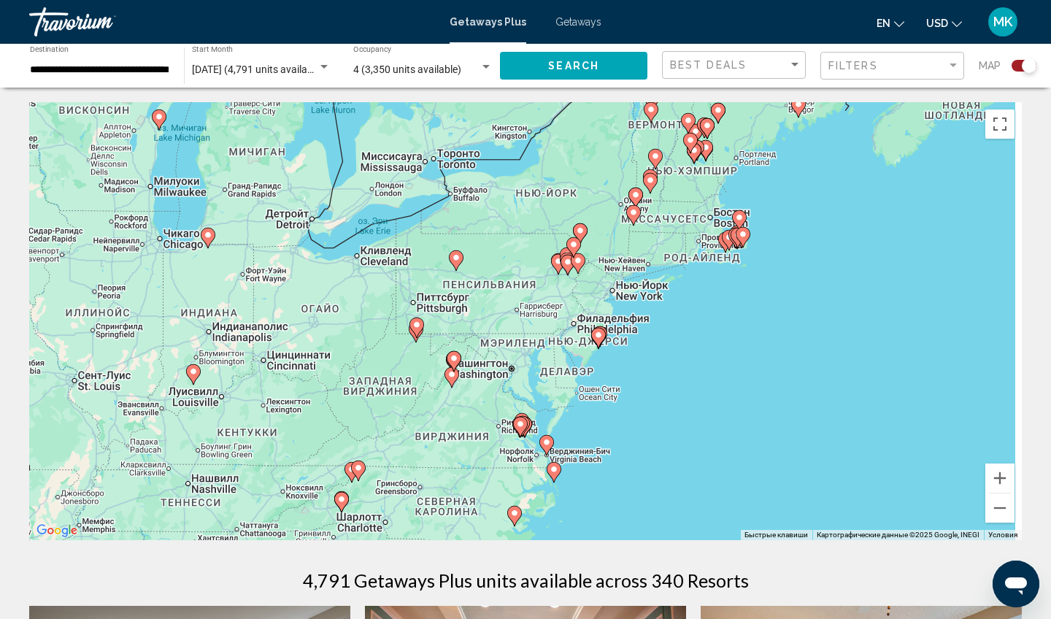
drag, startPoint x: 757, startPoint y: 264, endPoint x: 724, endPoint y: 291, distance: 42.5
click at [724, 291] on div "Чтобы активировать перетаскивание с помощью клавиатуры, нажмите Alt + Ввод. Пос…" at bounding box center [525, 321] width 993 height 438
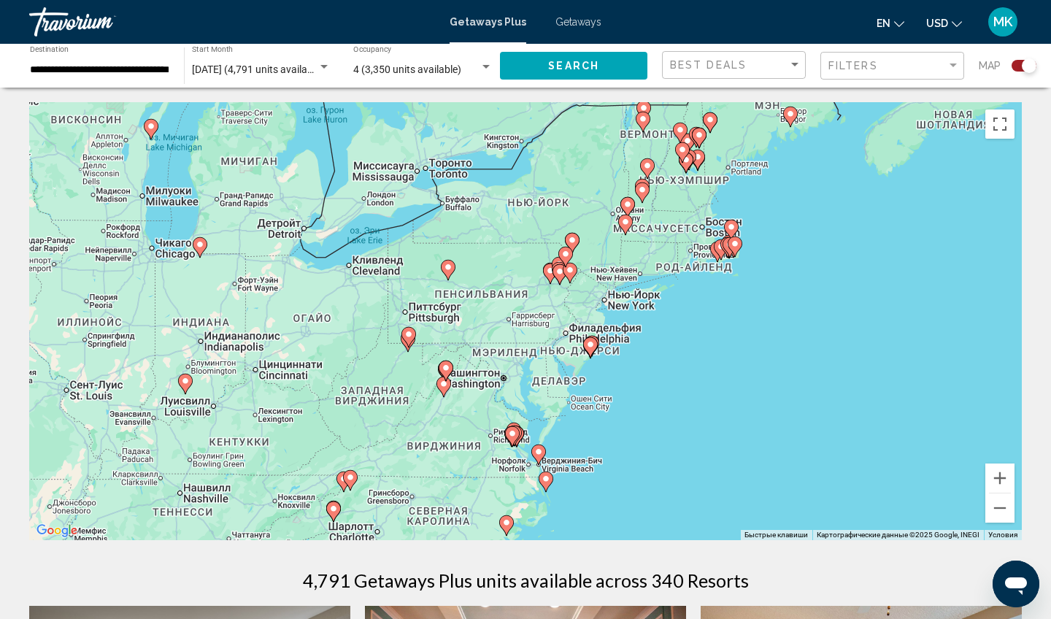
click at [726, 280] on div "Чтобы активировать перетаскивание с помощью клавиатуры, нажмите Alt + Ввод. Пос…" at bounding box center [525, 321] width 993 height 438
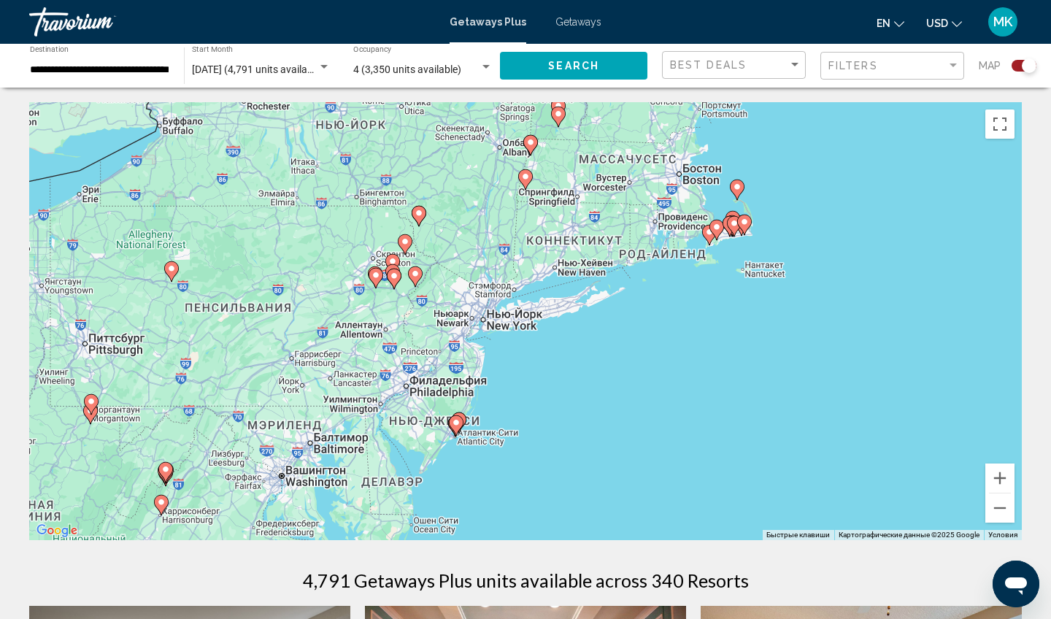
drag, startPoint x: 578, startPoint y: 360, endPoint x: 564, endPoint y: 476, distance: 117.0
click at [564, 475] on div "Чтобы активировать перетаскивание с помощью клавиатуры, нажмите Alt + Ввод. Пос…" at bounding box center [525, 321] width 993 height 438
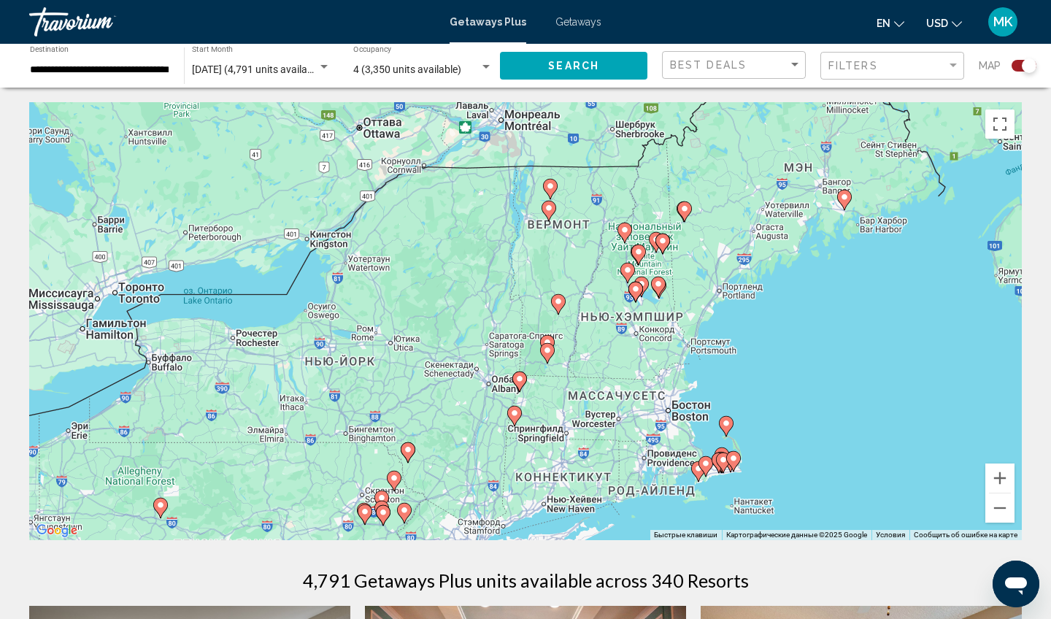
drag, startPoint x: 580, startPoint y: 287, endPoint x: 583, endPoint y: 402, distance: 115.4
click at [583, 402] on div "Чтобы активировать перетаскивание с помощью клавиатуры, нажмите Alt + Ввод. Пос…" at bounding box center [525, 321] width 993 height 438
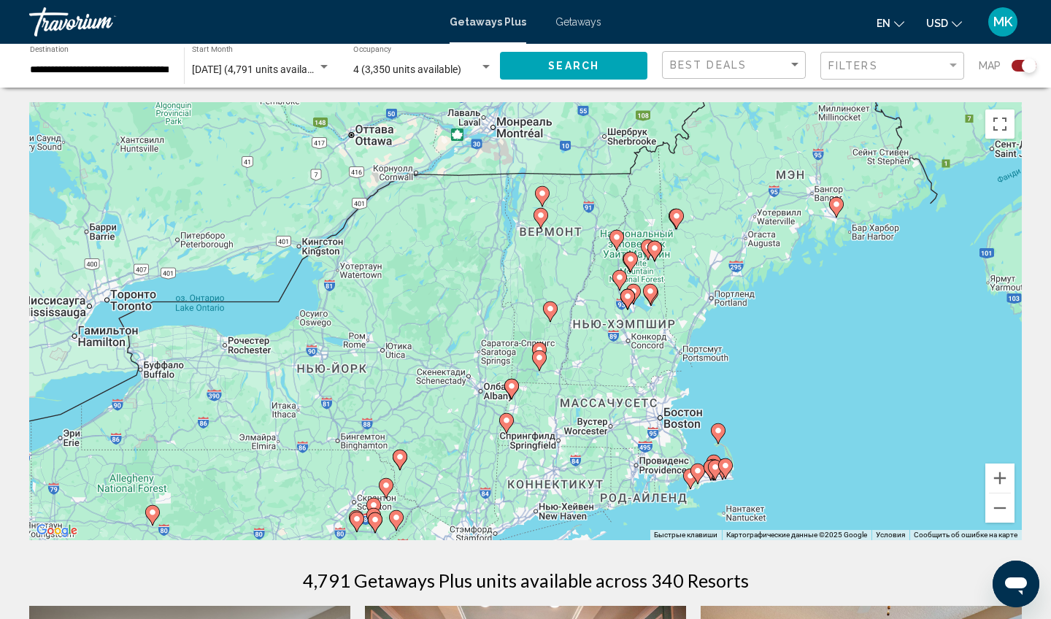
drag, startPoint x: 678, startPoint y: 269, endPoint x: 645, endPoint y: 285, distance: 35.6
click at [645, 285] on div "Чтобы активировать перетаскивание с помощью клавиатуры, нажмите Alt + Ввод. Пос…" at bounding box center [525, 321] width 993 height 438
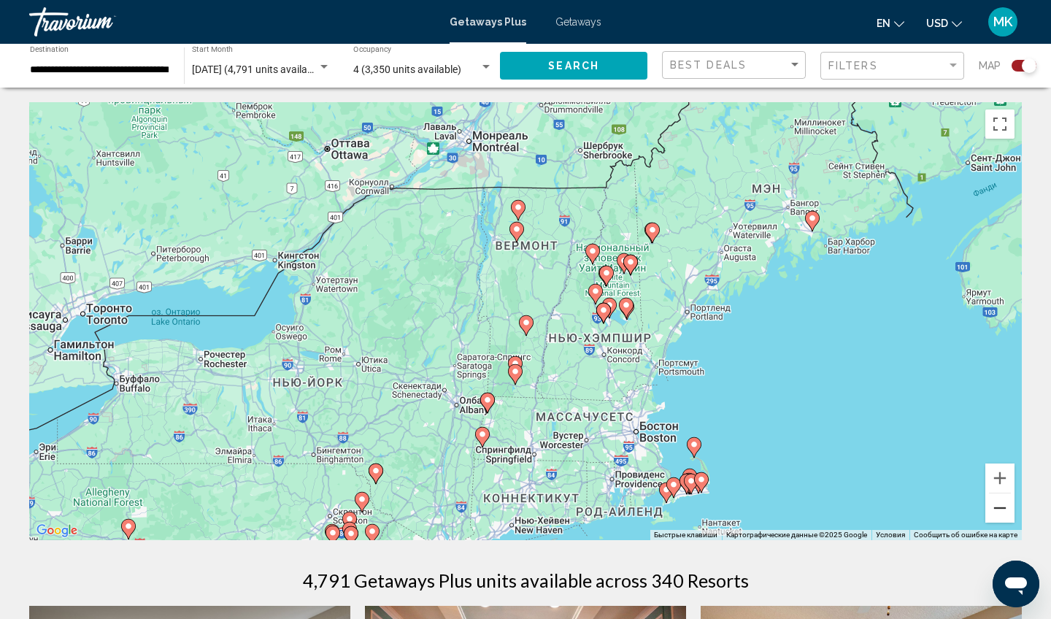
click at [1007, 514] on button "Уменьшить" at bounding box center [1000, 508] width 29 height 29
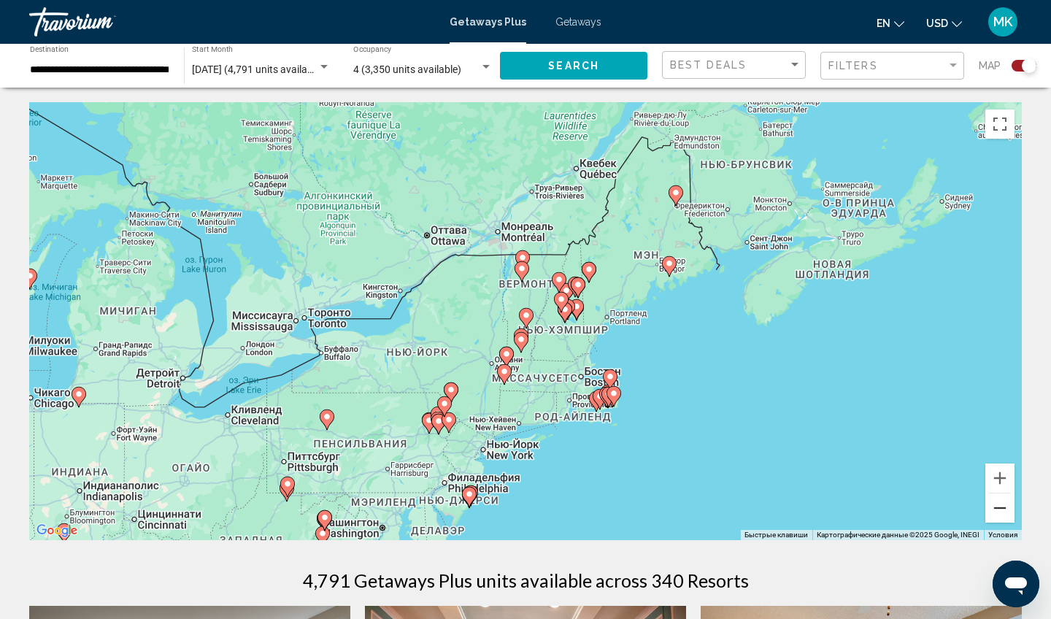
click at [1007, 514] on button "Уменьшить" at bounding box center [1000, 508] width 29 height 29
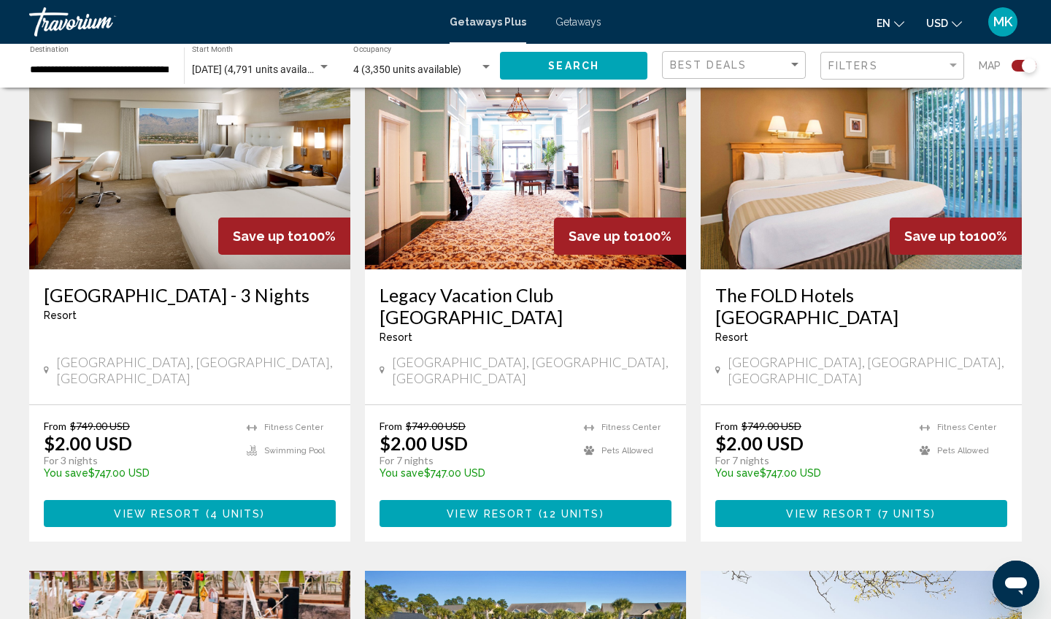
scroll to position [573, 0]
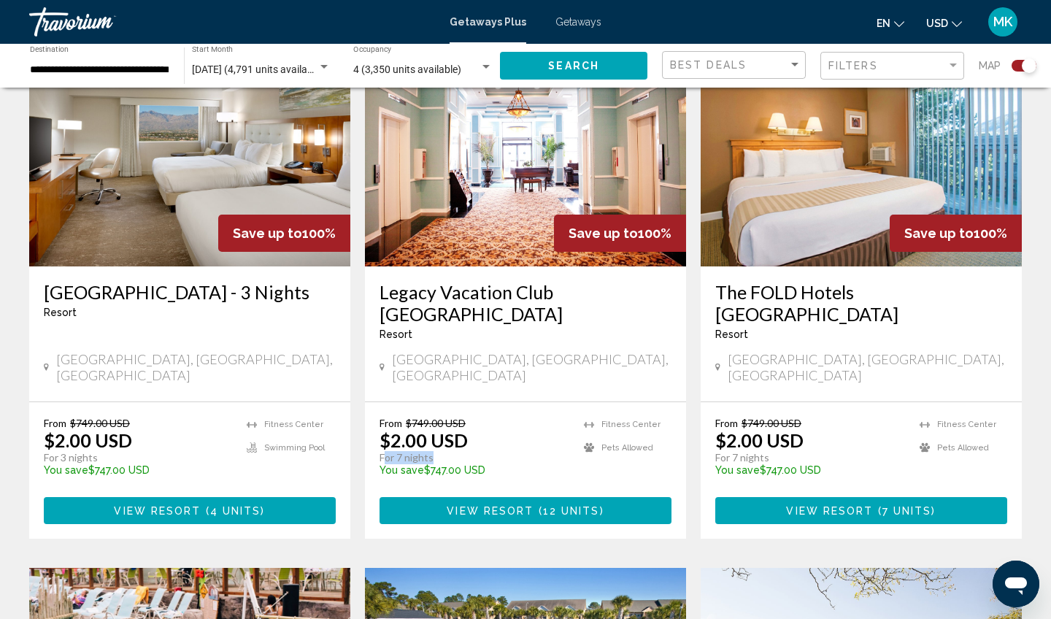
drag, startPoint x: 438, startPoint y: 443, endPoint x: 383, endPoint y: 441, distance: 54.8
click at [383, 451] on p "For 7 nights" at bounding box center [475, 457] width 190 height 13
click at [467, 417] on div "From $749.00 USD $2.00 USD For 7 nights You save $747.00 USD temp" at bounding box center [475, 451] width 190 height 69
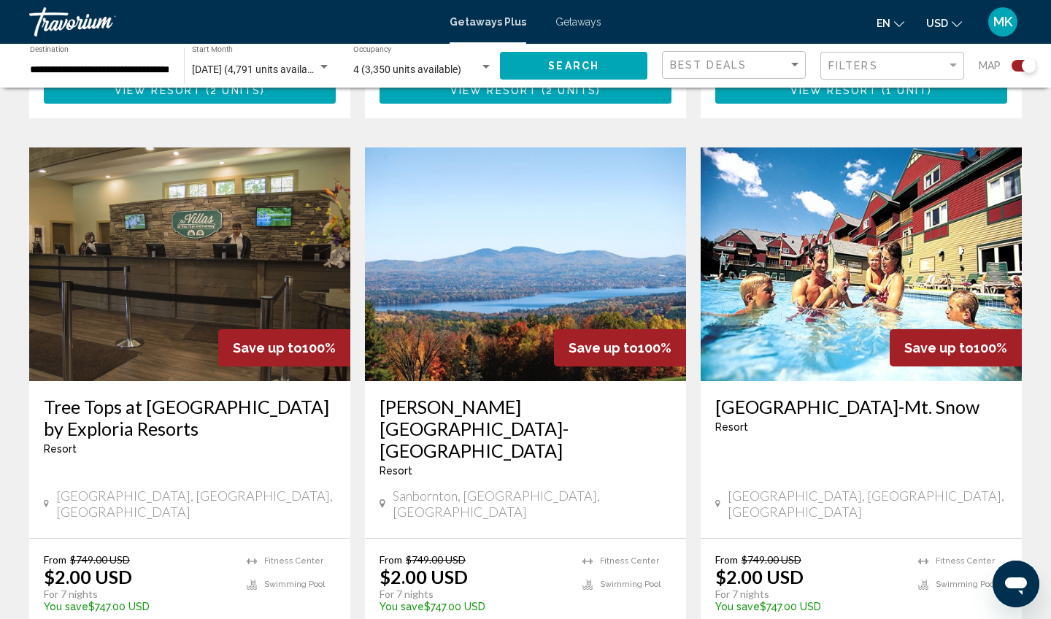
scroll to position [2046, 0]
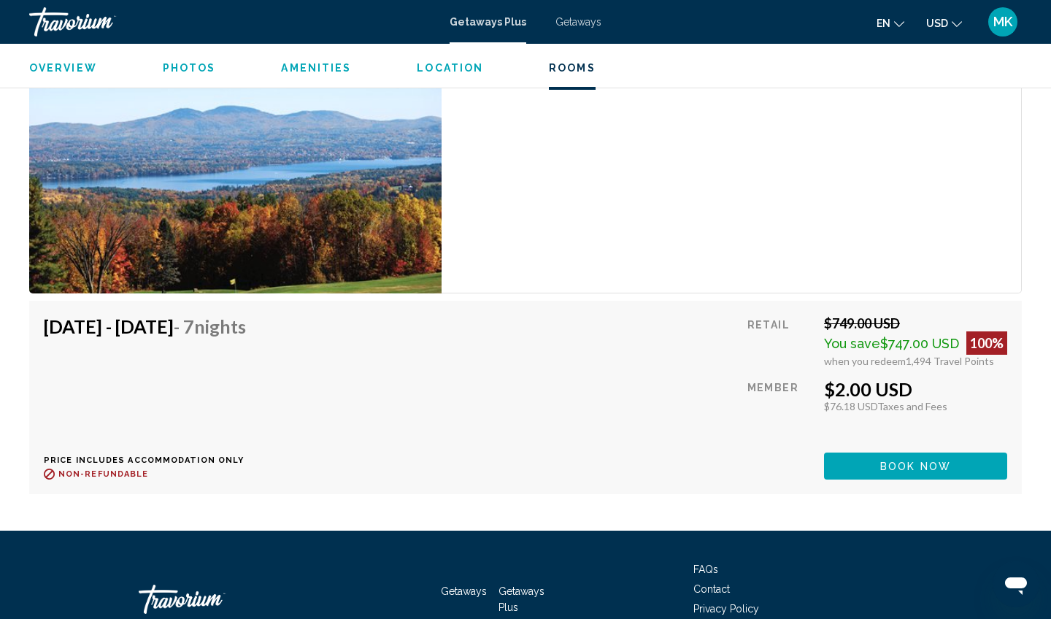
scroll to position [2675, 0]
